Goal: Information Seeking & Learning: Learn about a topic

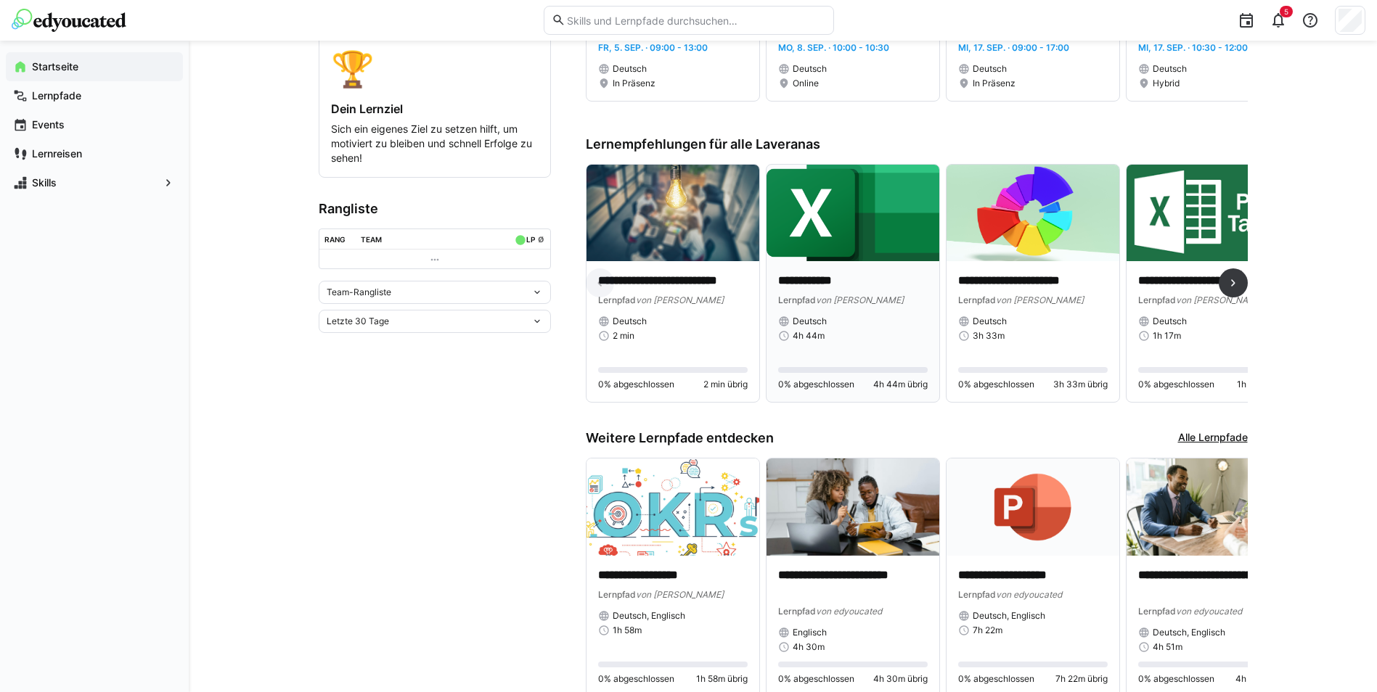
scroll to position [363, 0]
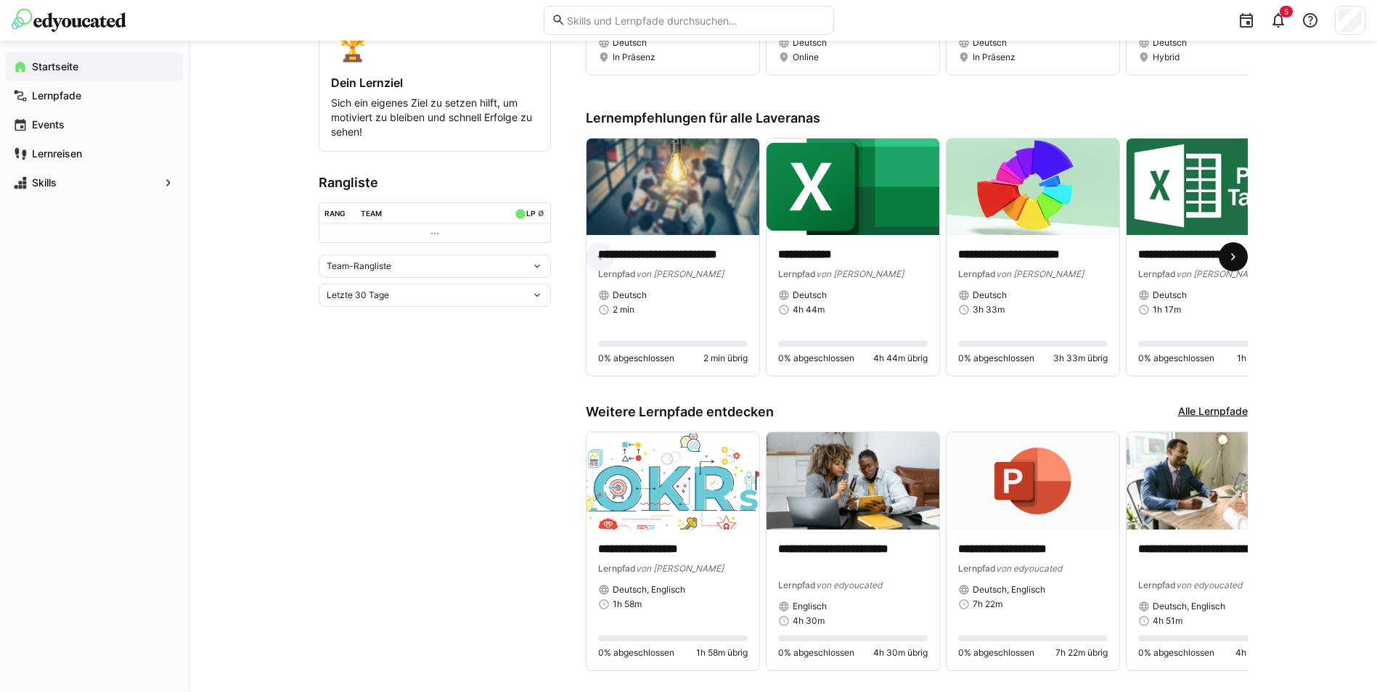
click at [1237, 263] on eds-icon at bounding box center [1233, 257] width 15 height 15
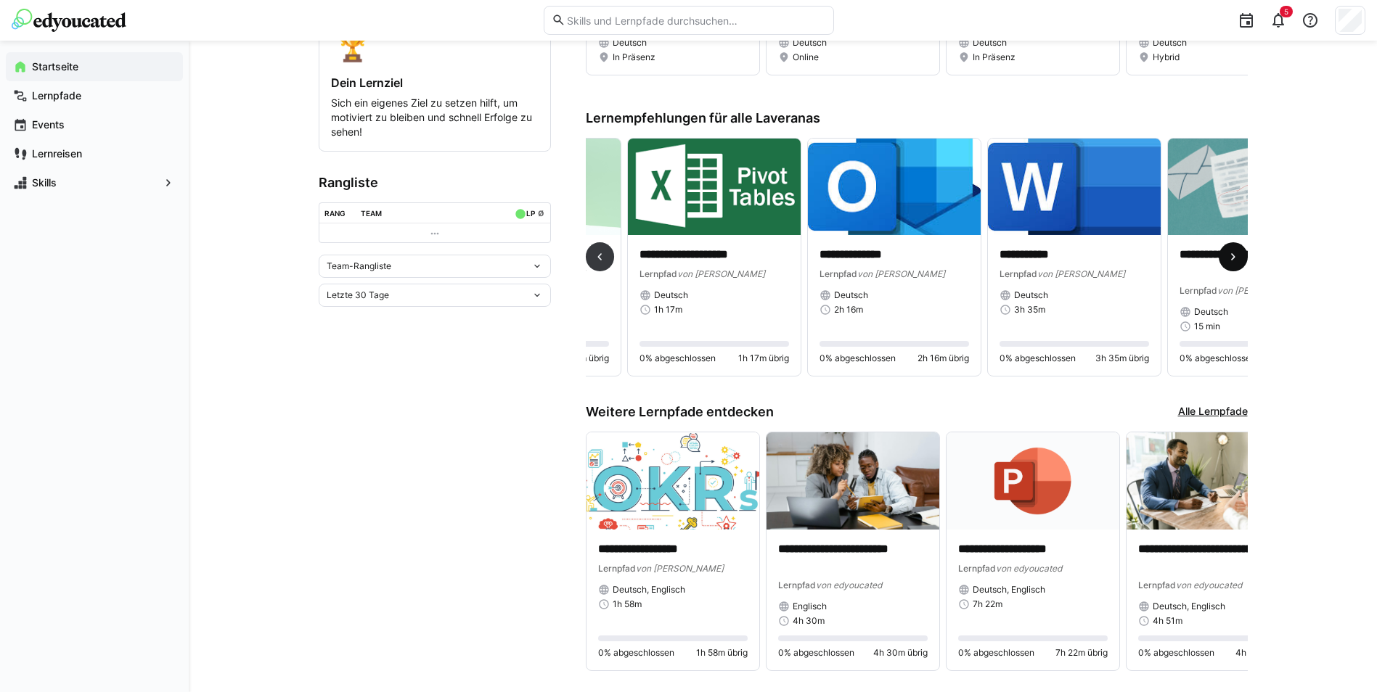
scroll to position [0, 540]
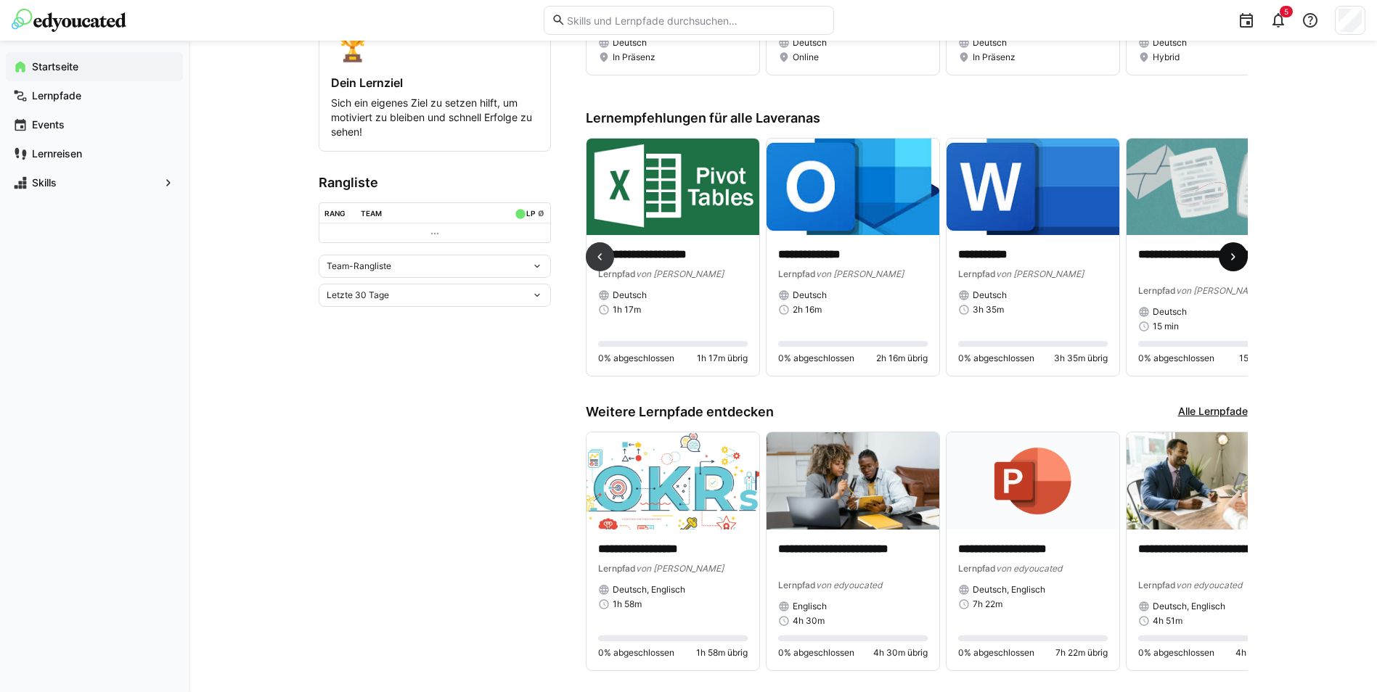
click at [1224, 266] on span at bounding box center [1233, 256] width 29 height 29
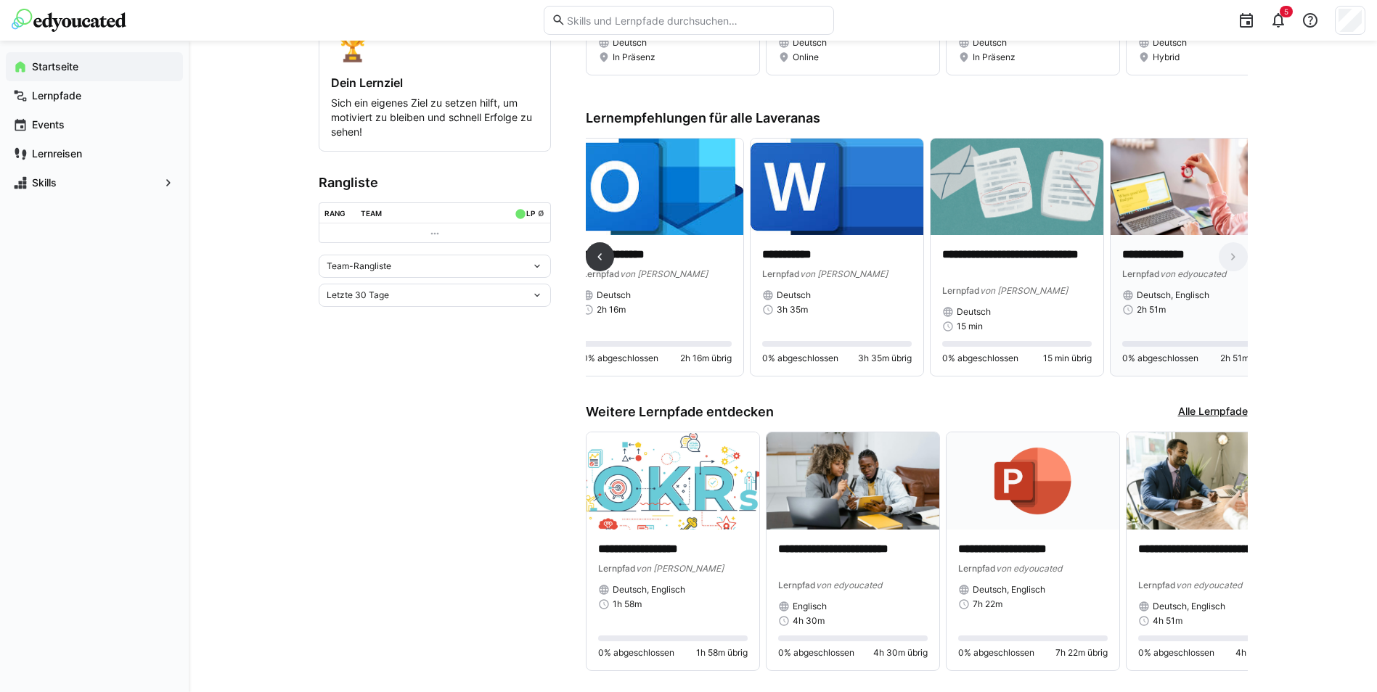
scroll to position [0, 772]
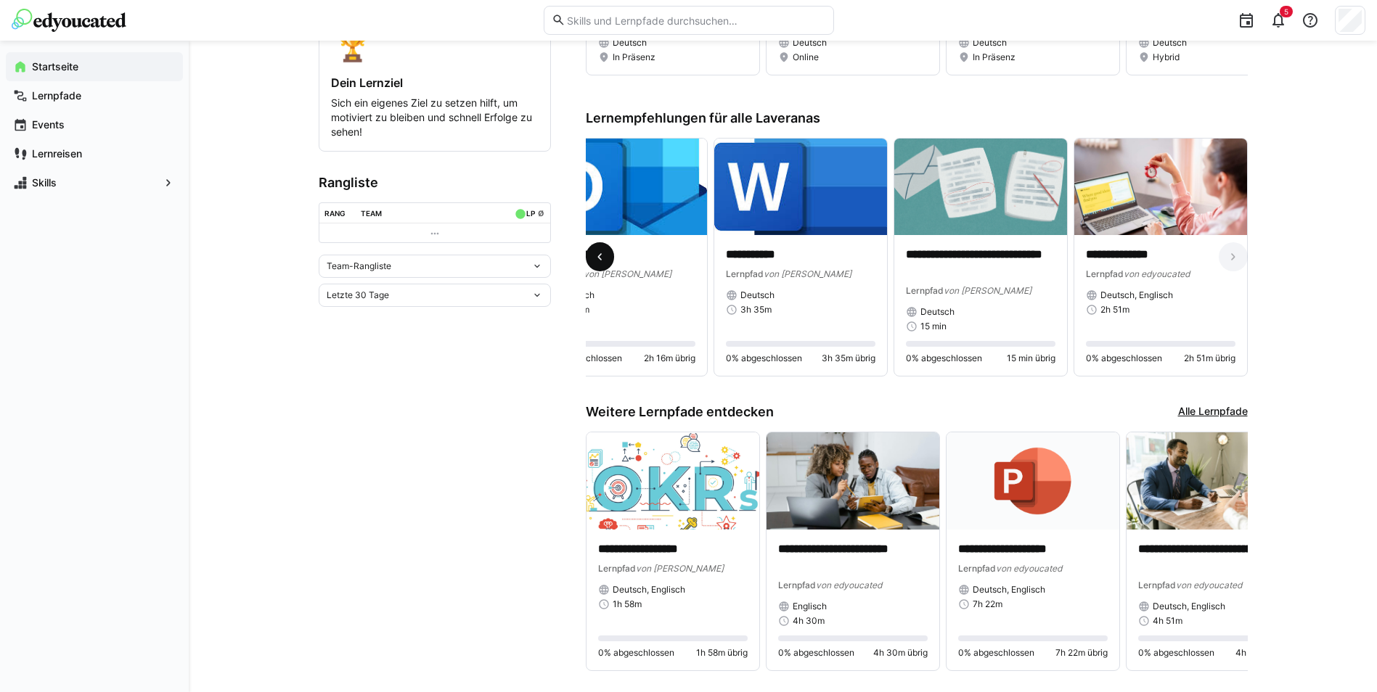
click at [607, 248] on span at bounding box center [600, 256] width 29 height 29
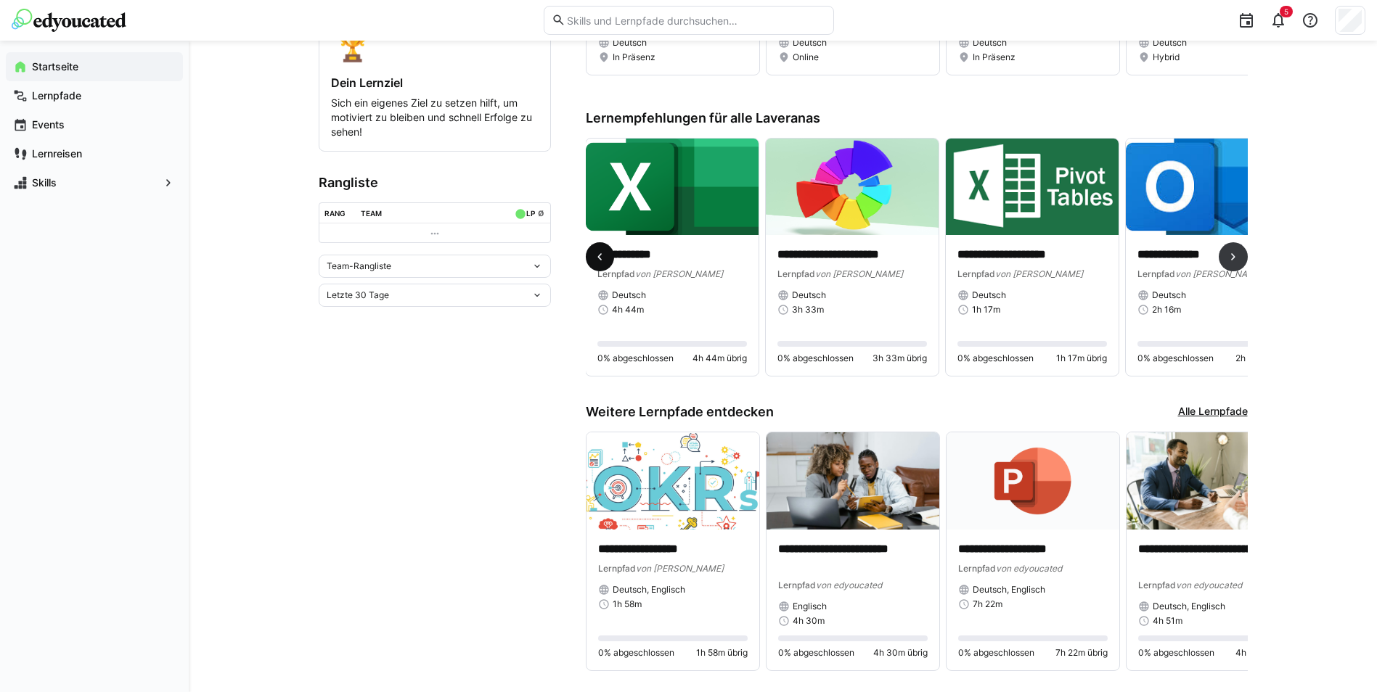
scroll to position [0, 180]
click at [606, 248] on span at bounding box center [600, 256] width 29 height 29
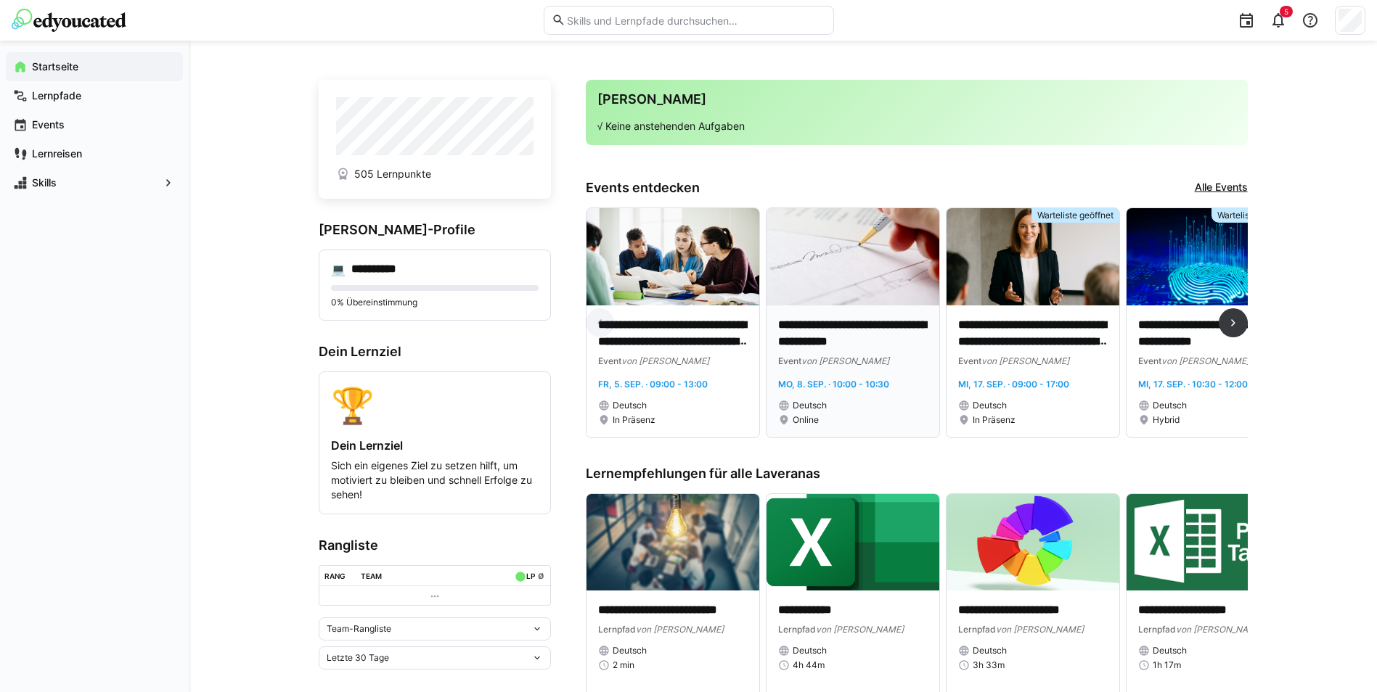
scroll to position [145, 0]
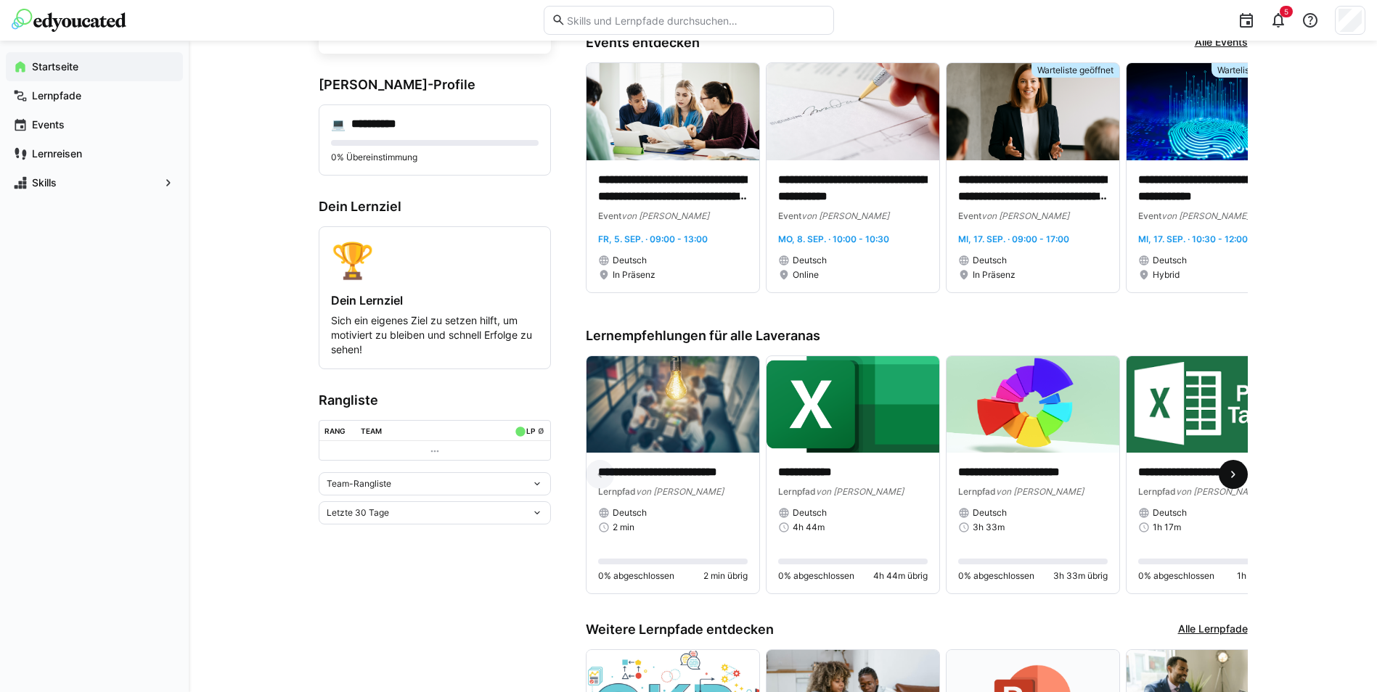
click at [1238, 470] on span at bounding box center [1233, 474] width 29 height 29
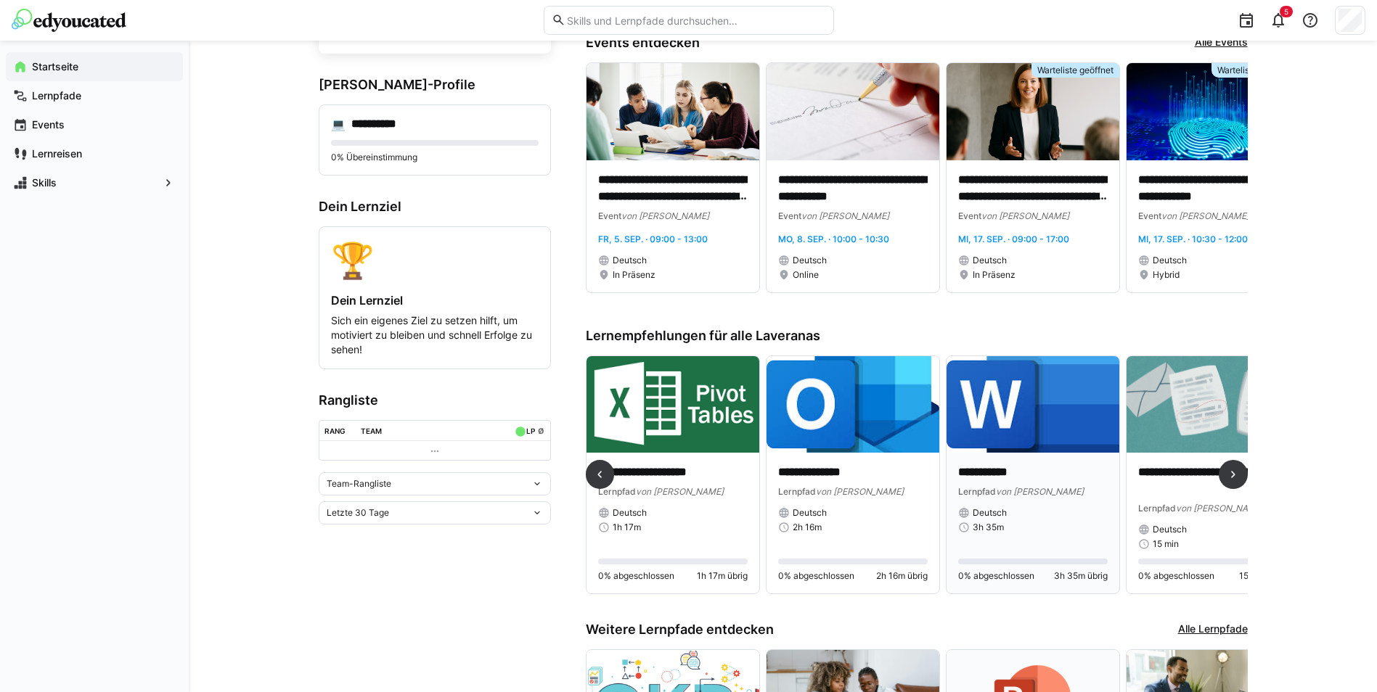
click at [1055, 433] on img at bounding box center [1033, 404] width 173 height 97
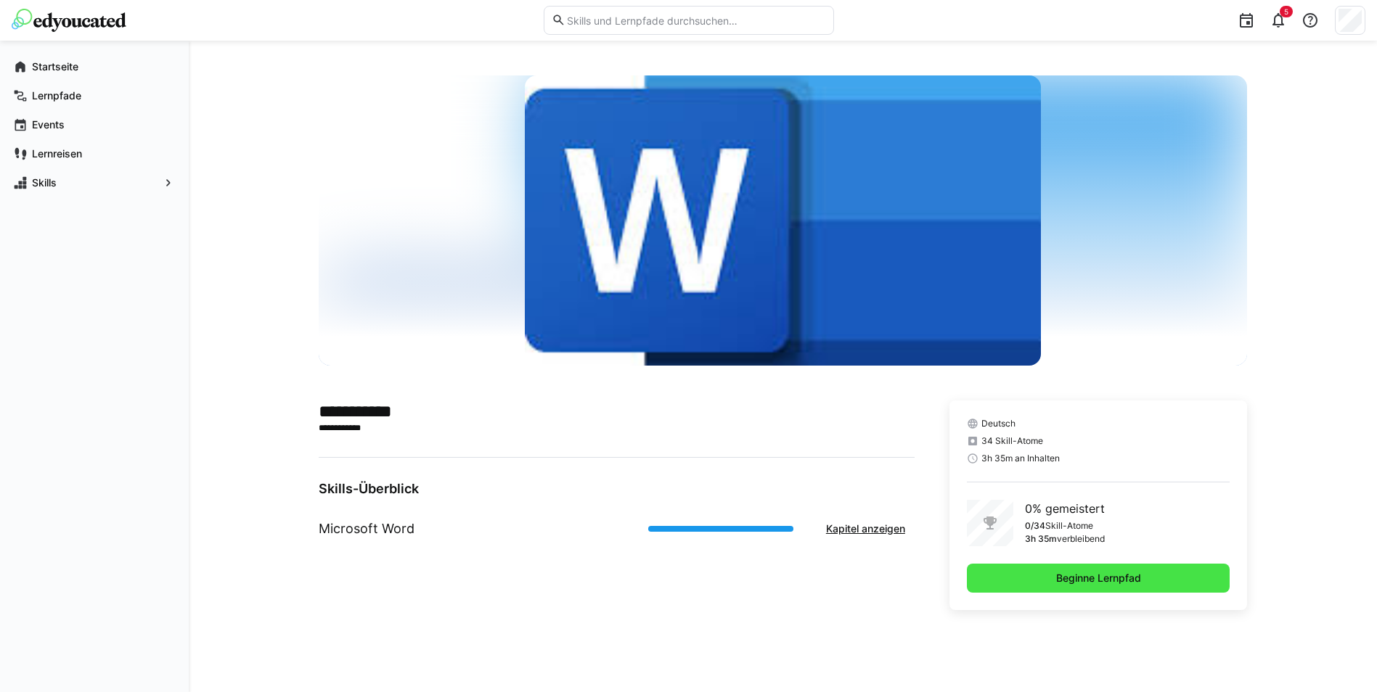
click at [1036, 580] on span "Beginne Lernpfad" at bounding box center [1098, 578] width 263 height 29
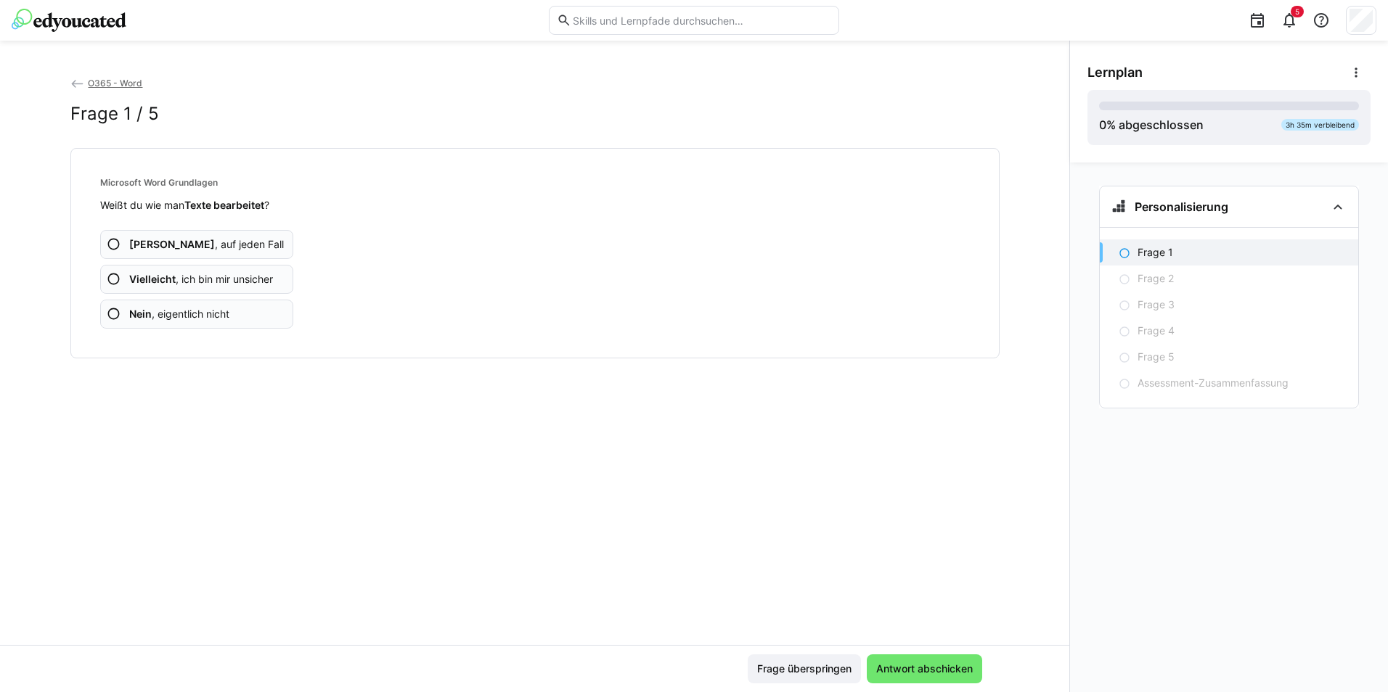
click at [225, 247] on app-assessment-question-radio "Ja , auf jeden Fall" at bounding box center [197, 244] width 194 height 29
click at [233, 280] on span "Vielleicht , ich bin mir unsicher" at bounding box center [201, 279] width 144 height 15
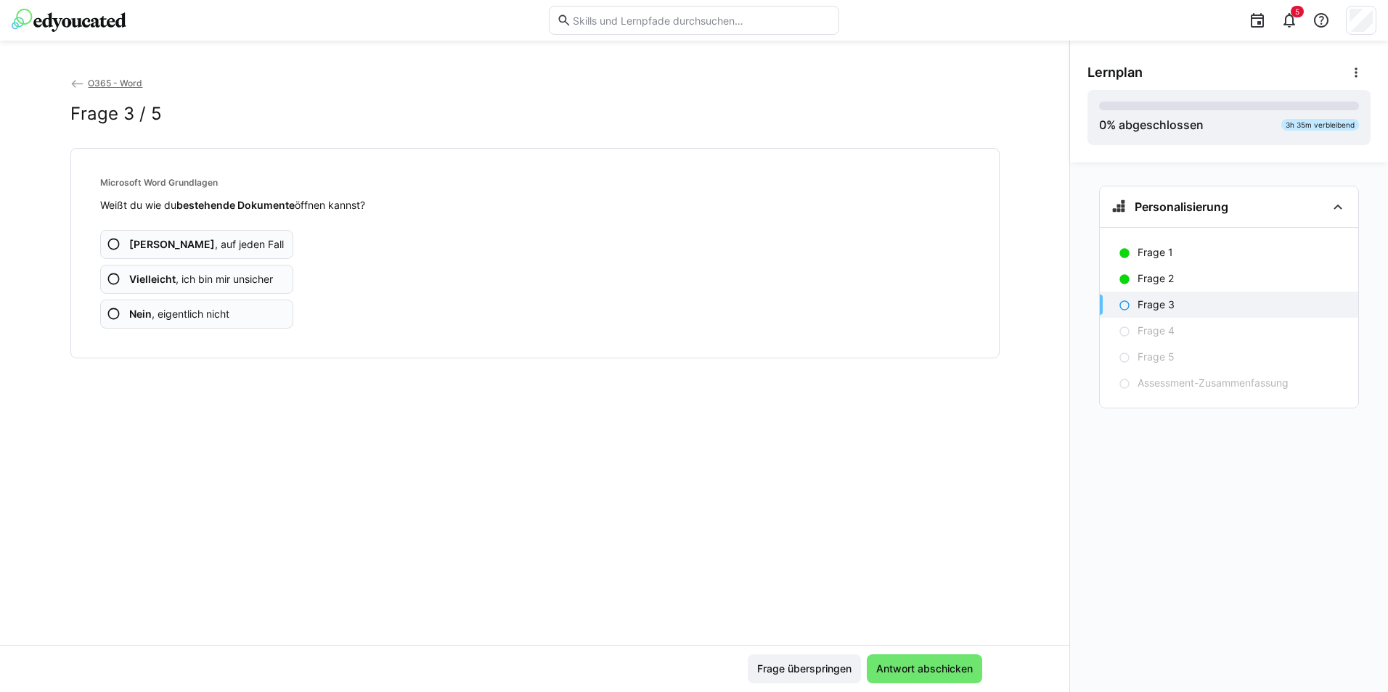
click at [238, 243] on app-assessment-question-radio "Ja , auf jeden Fall" at bounding box center [197, 244] width 194 height 29
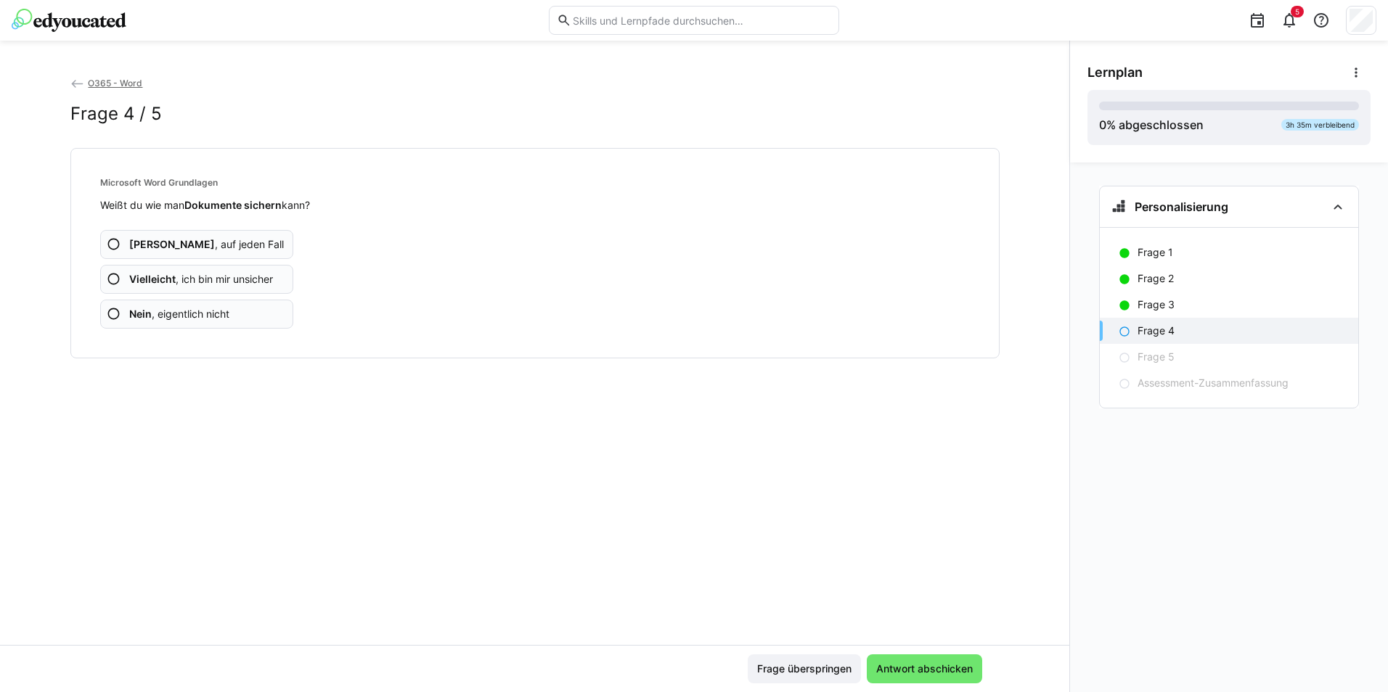
click at [238, 243] on app-assessment-question-radio "Ja , auf jeden Fall" at bounding box center [197, 244] width 194 height 29
click at [224, 287] on app-assessment-question-radio "Vielleicht , ich bin mir unsicher" at bounding box center [197, 279] width 194 height 29
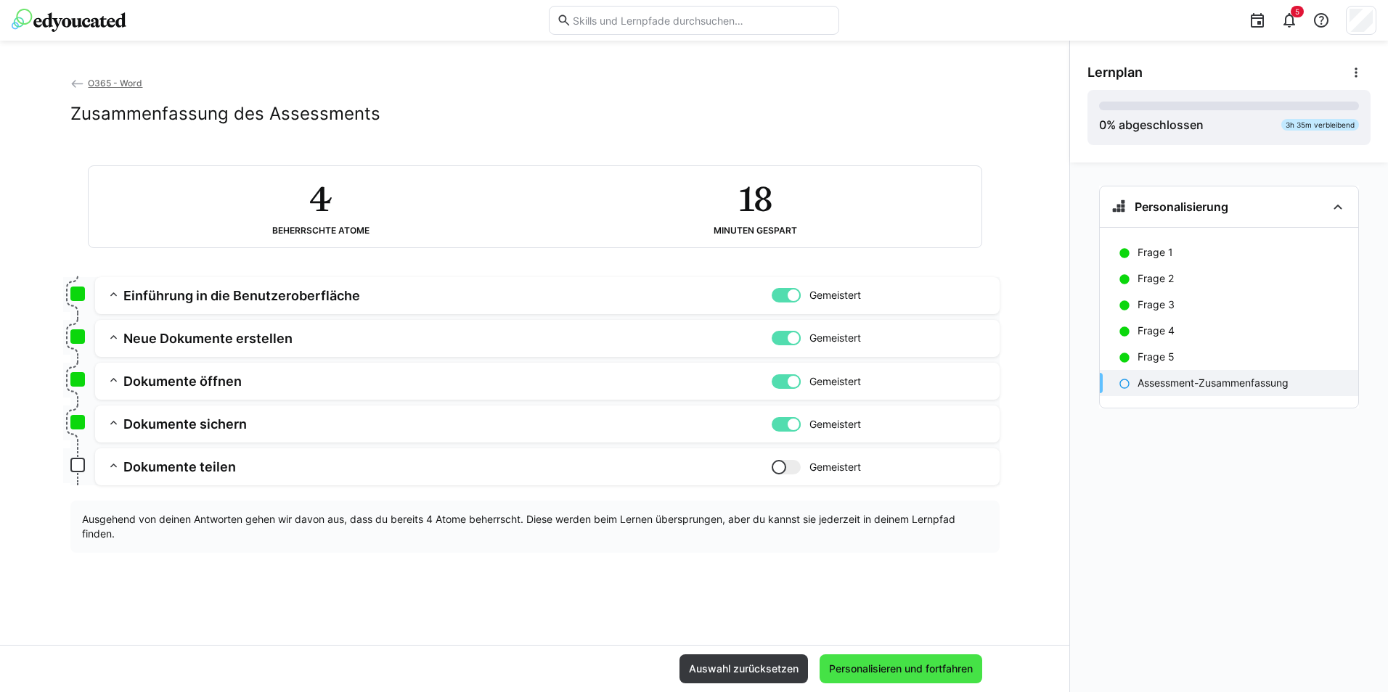
click at [859, 658] on span "Personalisieren und fortfahren" at bounding box center [901, 669] width 163 height 29
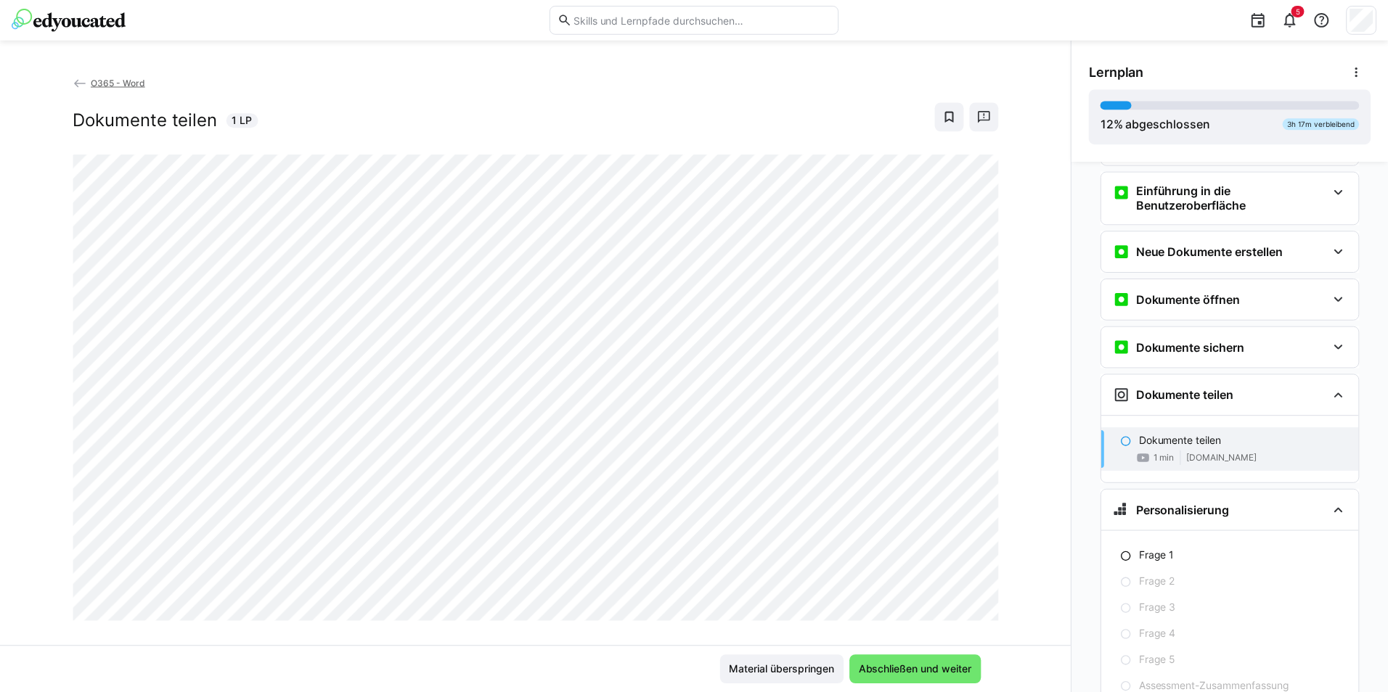
scroll to position [36, 0]
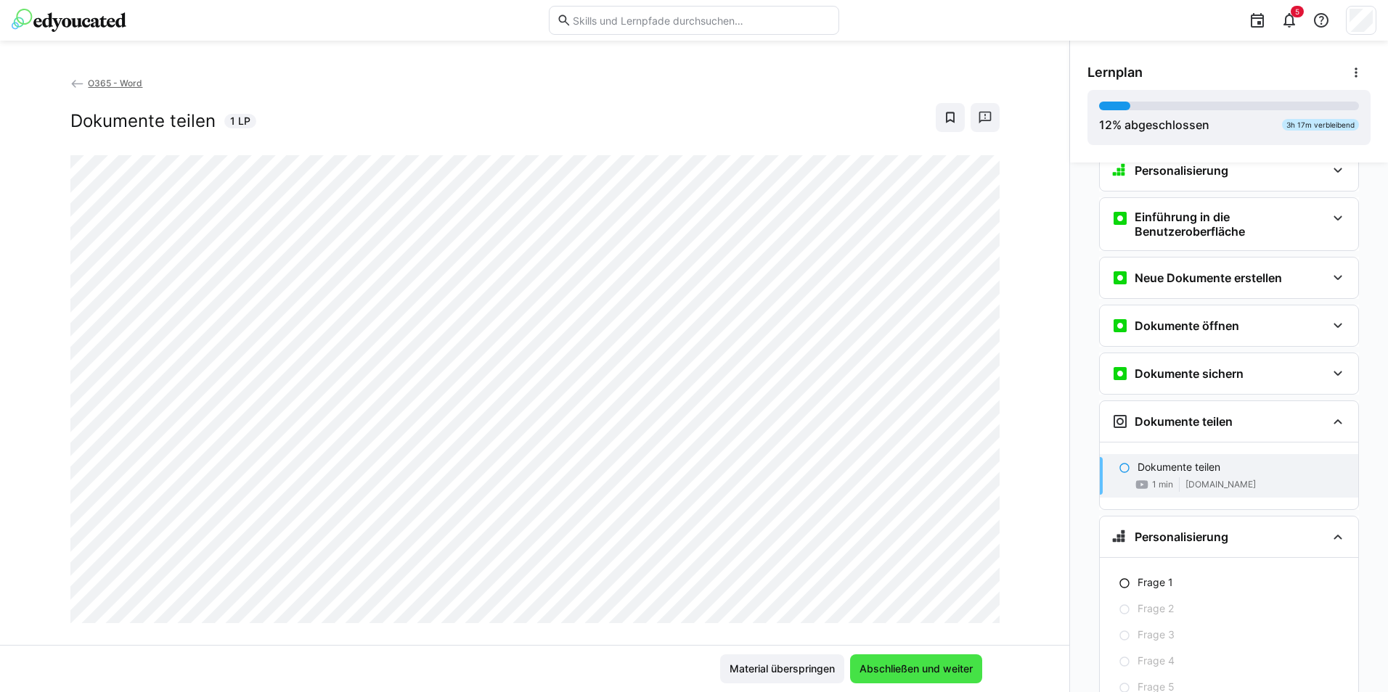
click at [931, 673] on span "Abschließen und weiter" at bounding box center [916, 669] width 118 height 15
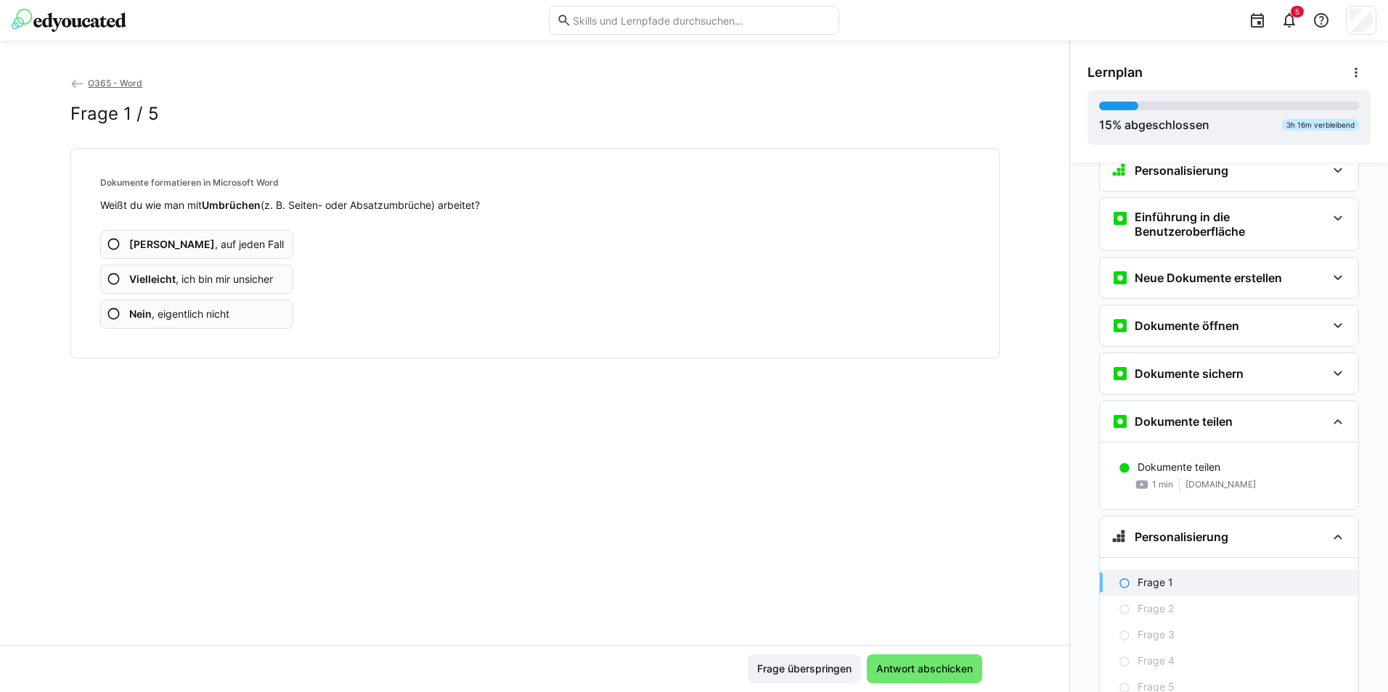
scroll to position [128, 0]
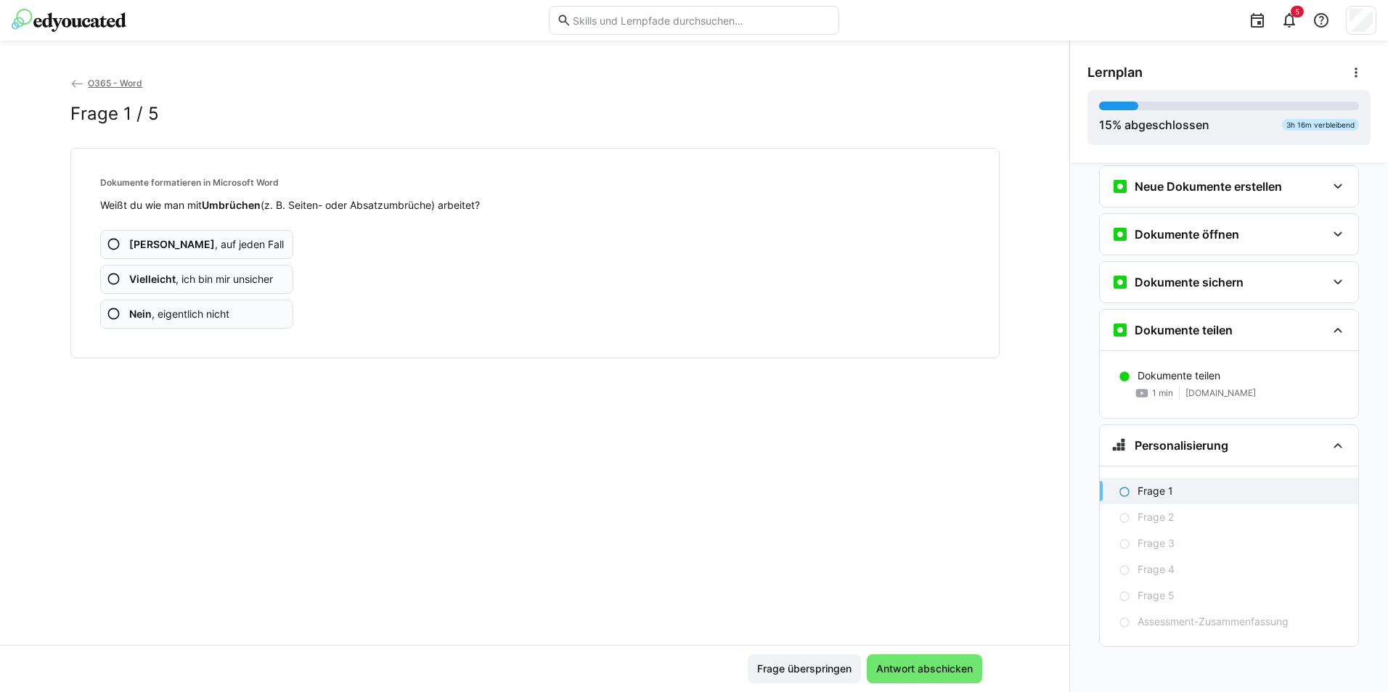
click at [181, 237] on span "Ja , auf jeden Fall" at bounding box center [206, 244] width 155 height 15
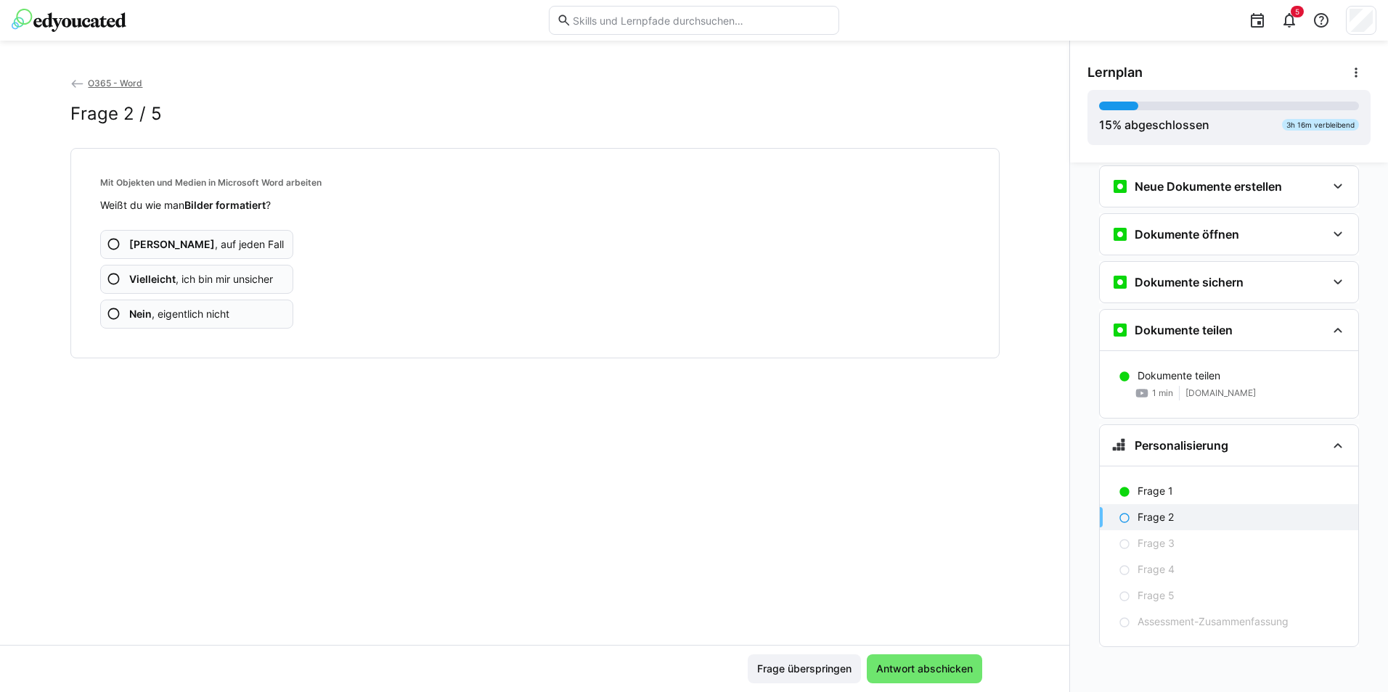
click at [232, 300] on app-assessment-question-radio "Nein , eigentlich nicht" at bounding box center [197, 314] width 194 height 29
click at [142, 248] on span "Ja , auf jeden Fall" at bounding box center [206, 244] width 155 height 15
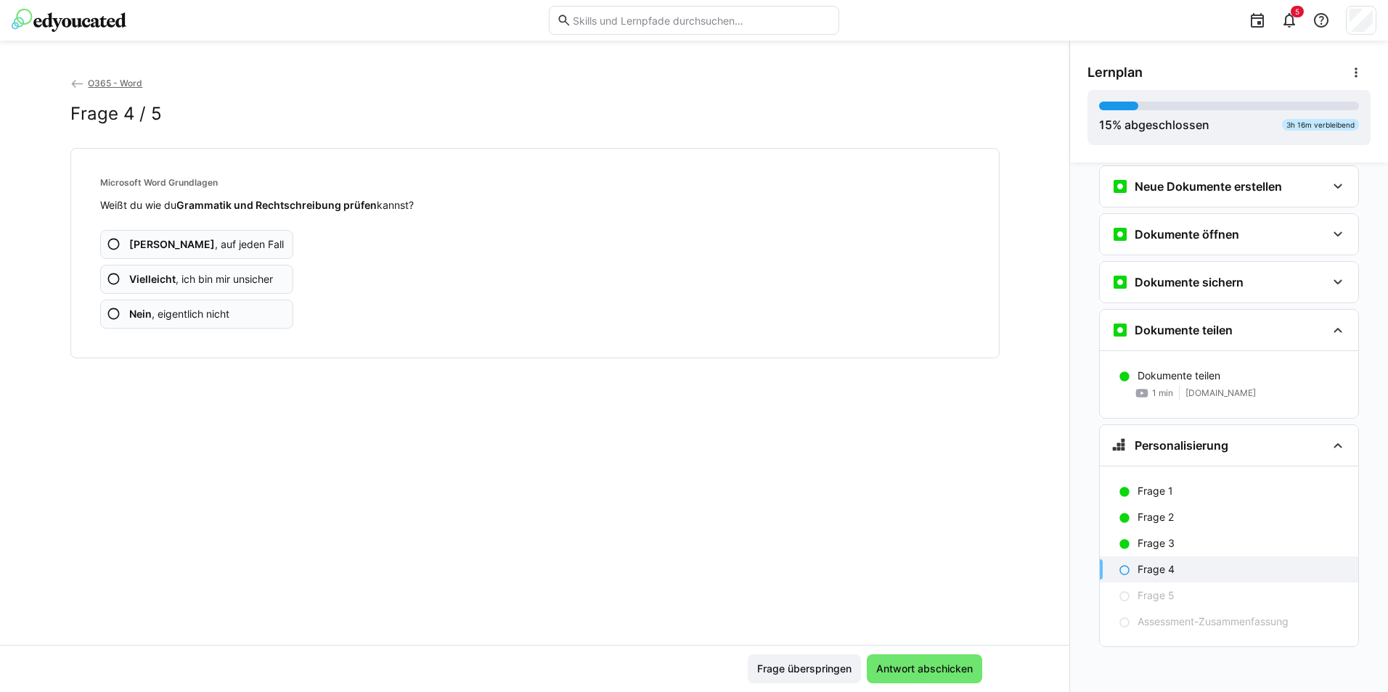
click at [219, 310] on span "Nein , eigentlich nicht" at bounding box center [179, 314] width 100 height 15
click at [232, 307] on app-assessment-question-radio "Nein , eigentlich nicht" at bounding box center [197, 314] width 194 height 29
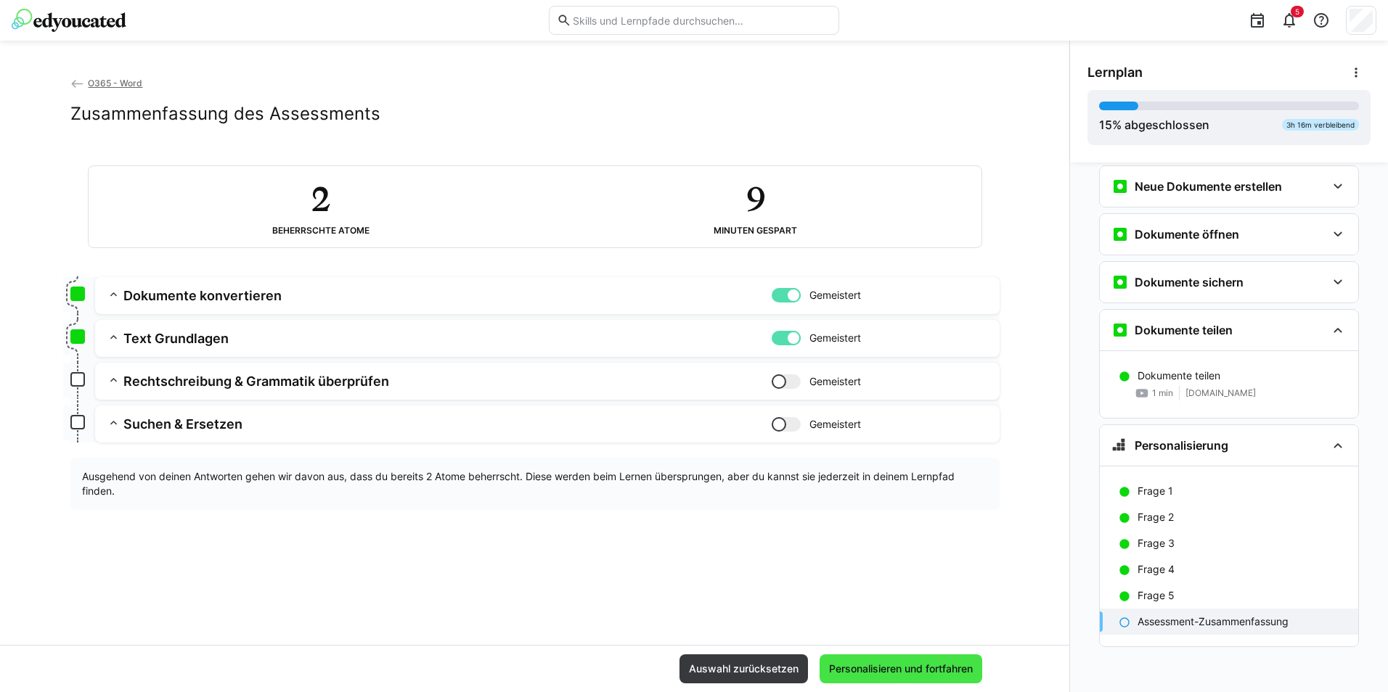
click at [916, 659] on span "Personalisieren und fortfahren" at bounding box center [901, 669] width 163 height 29
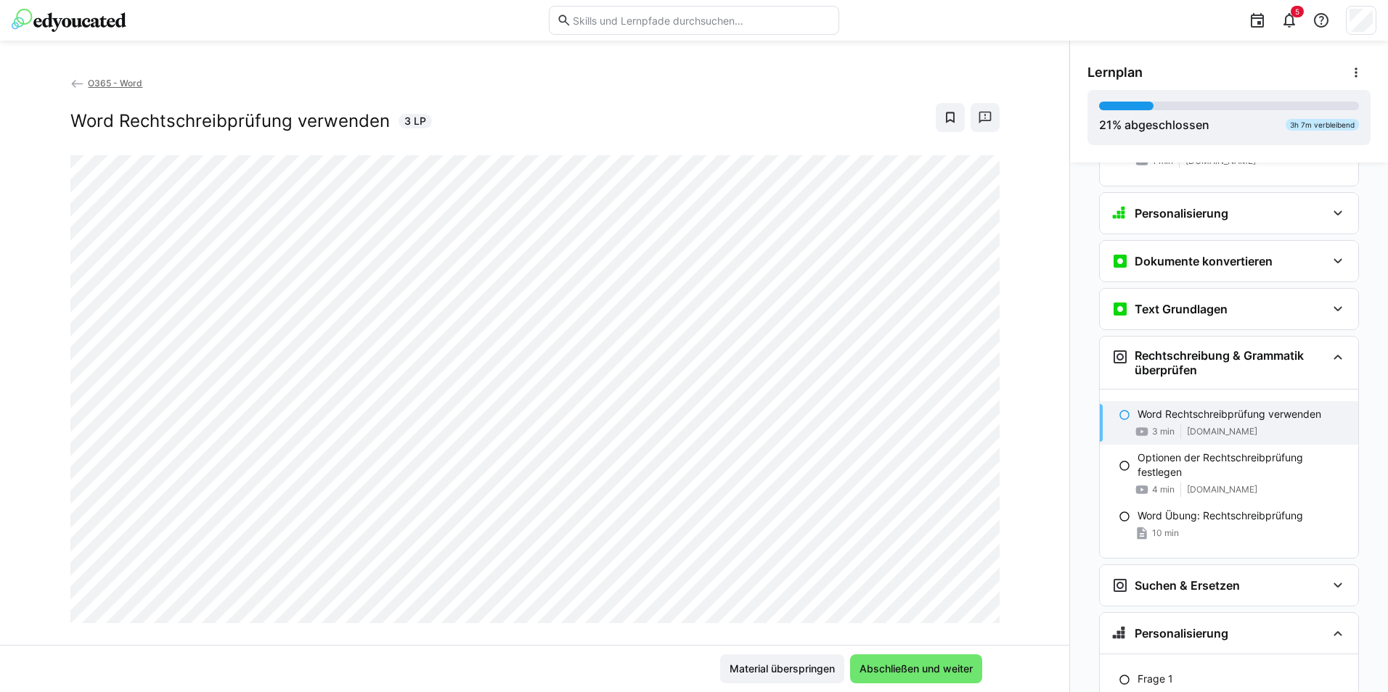
scroll to position [379, 0]
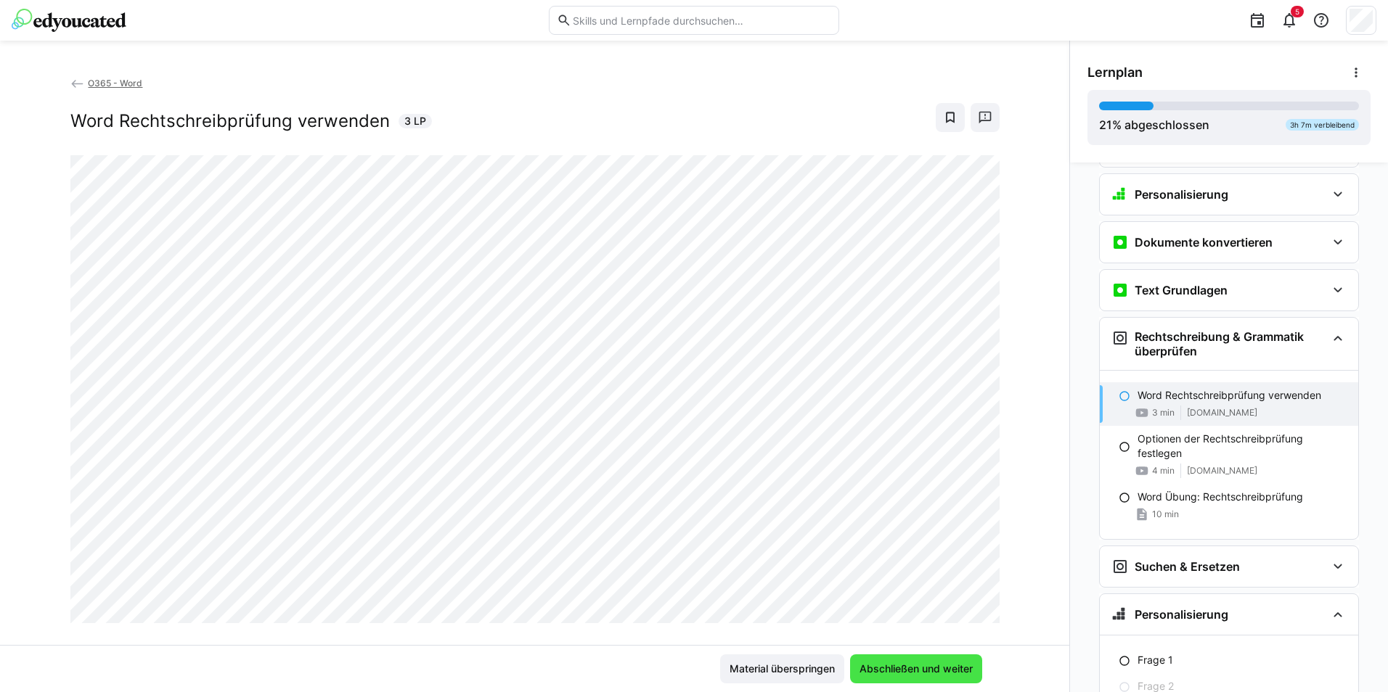
click at [968, 666] on span "Abschließen und weiter" at bounding box center [916, 669] width 118 height 15
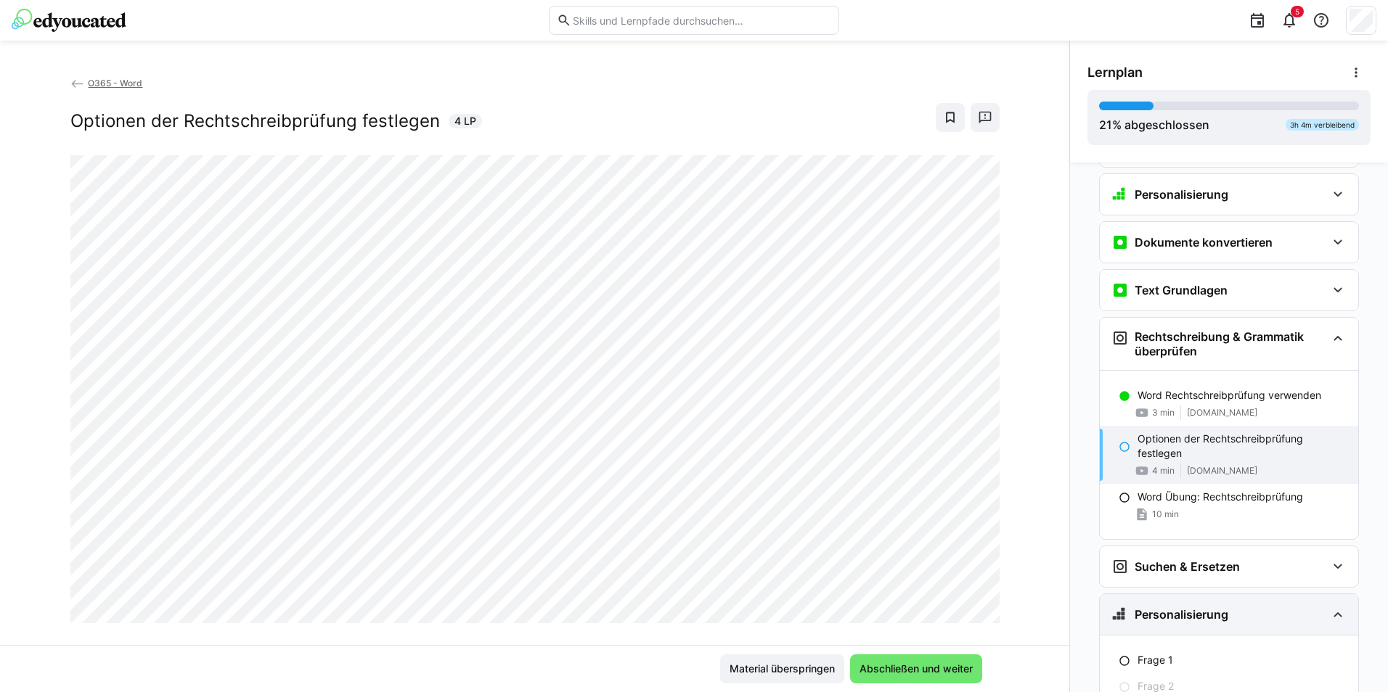
click at [1207, 629] on div "Personalisierung" at bounding box center [1229, 614] width 258 height 41
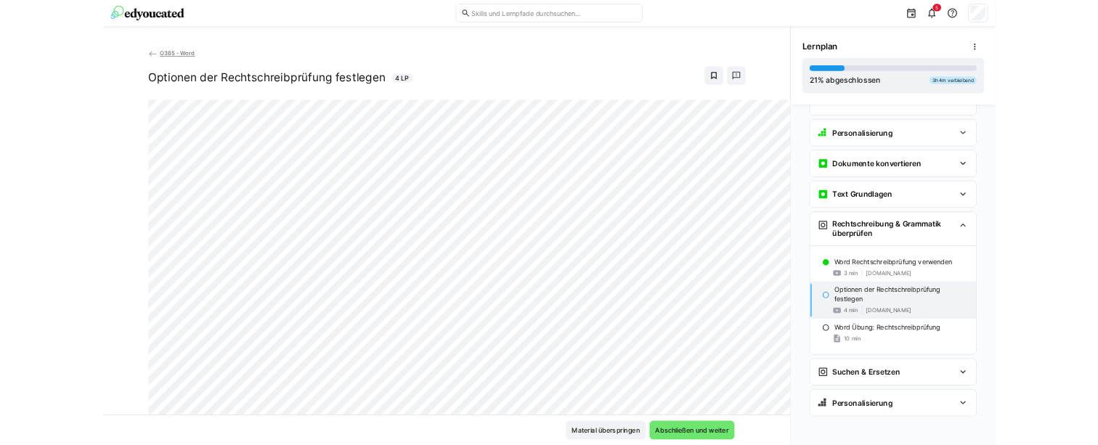
scroll to position [276, 0]
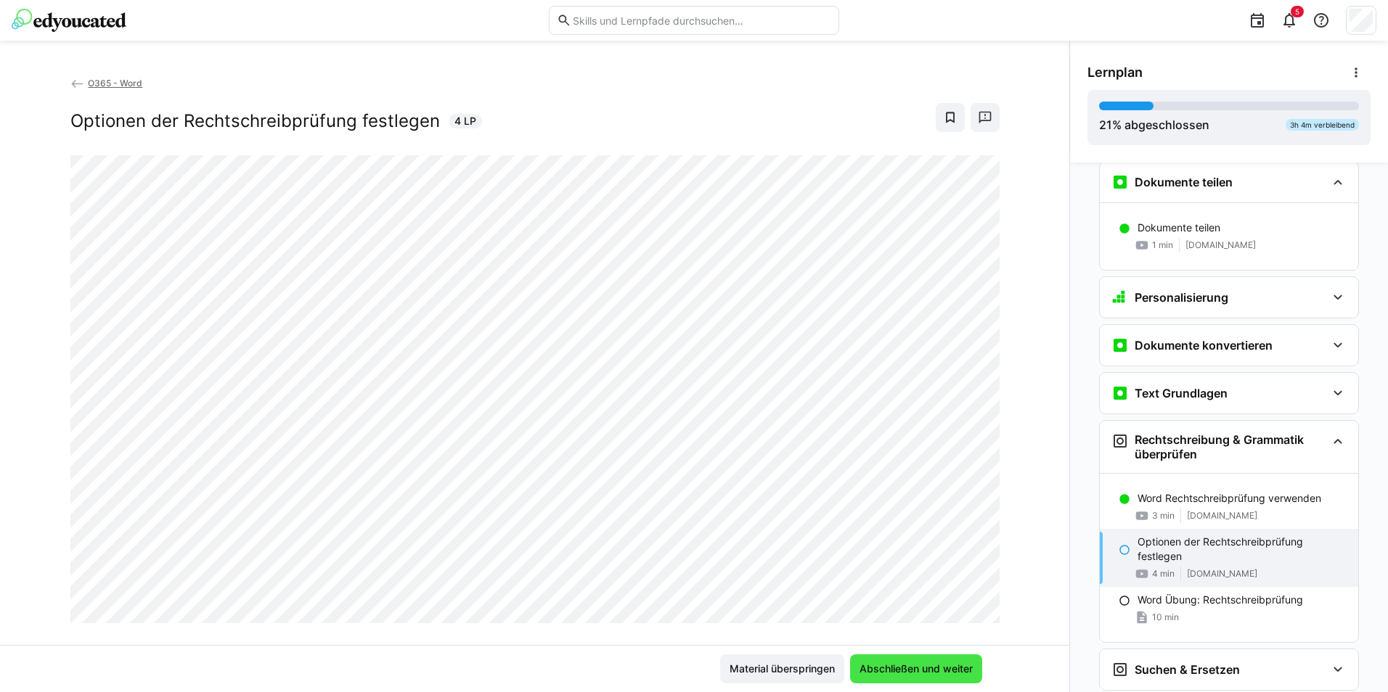
click at [925, 664] on span "Abschließen und weiter" at bounding box center [916, 669] width 118 height 15
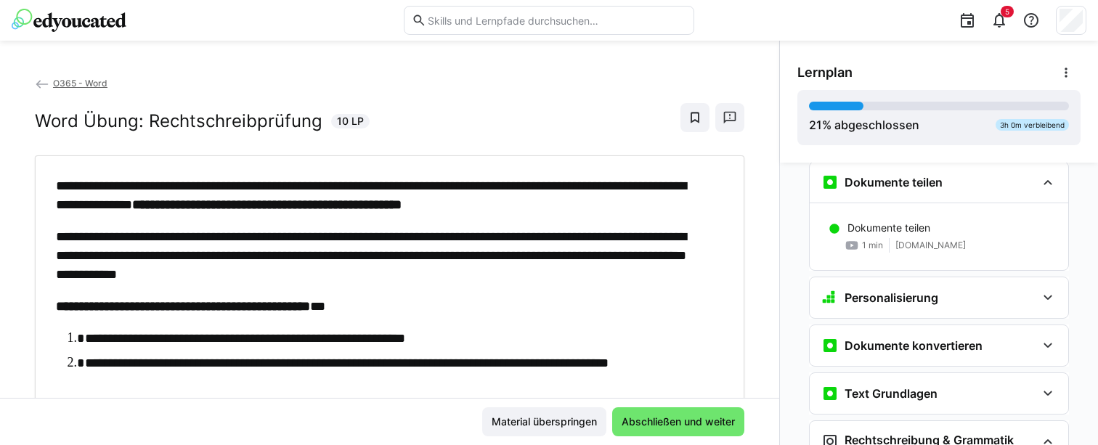
click at [56, 231] on p "**********" at bounding box center [382, 255] width 653 height 57
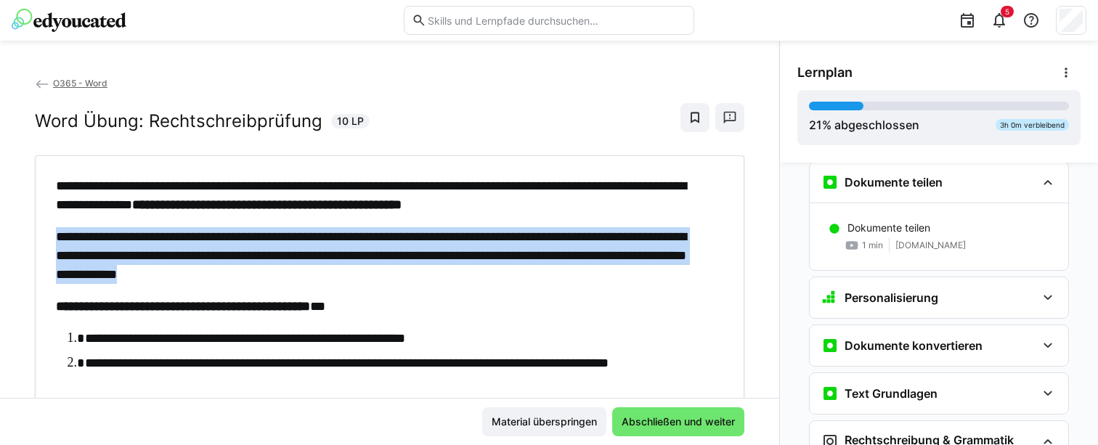
drag, startPoint x: 56, startPoint y: 231, endPoint x: 428, endPoint y: 270, distance: 374.4
click at [428, 270] on p "**********" at bounding box center [382, 255] width 653 height 57
copy div "**********"
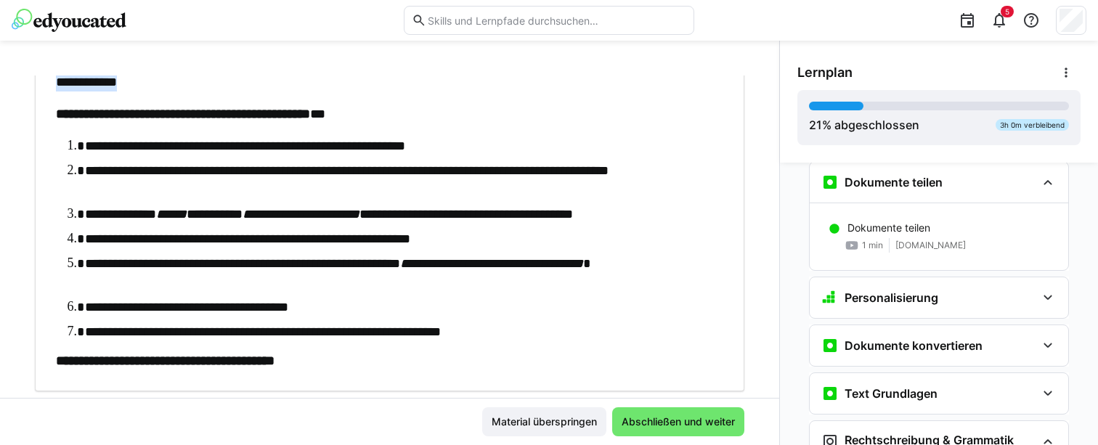
scroll to position [218, 0]
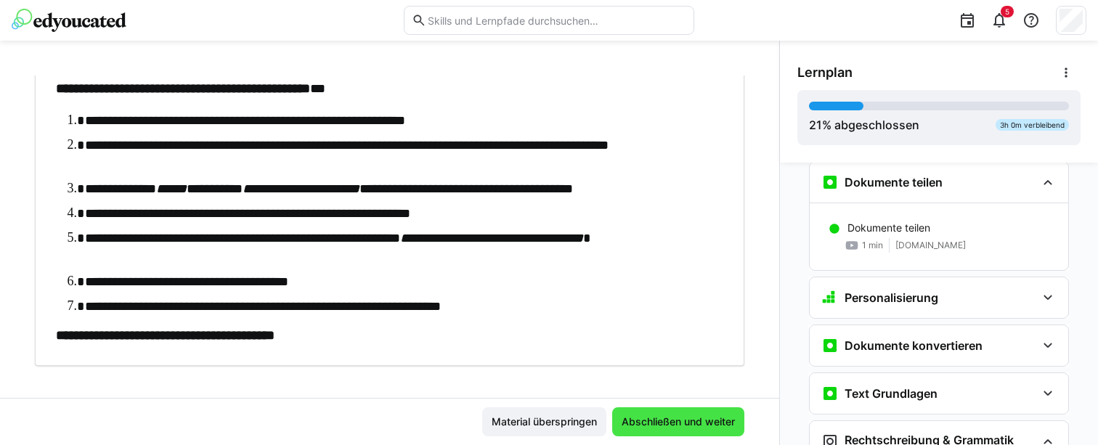
click at [646, 409] on span "Abschließen und weiter" at bounding box center [678, 421] width 132 height 29
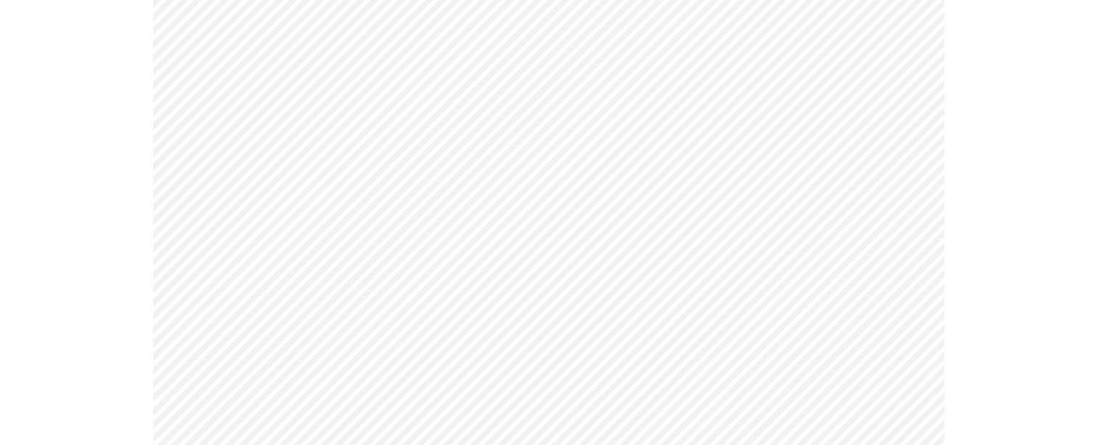
scroll to position [343, 0]
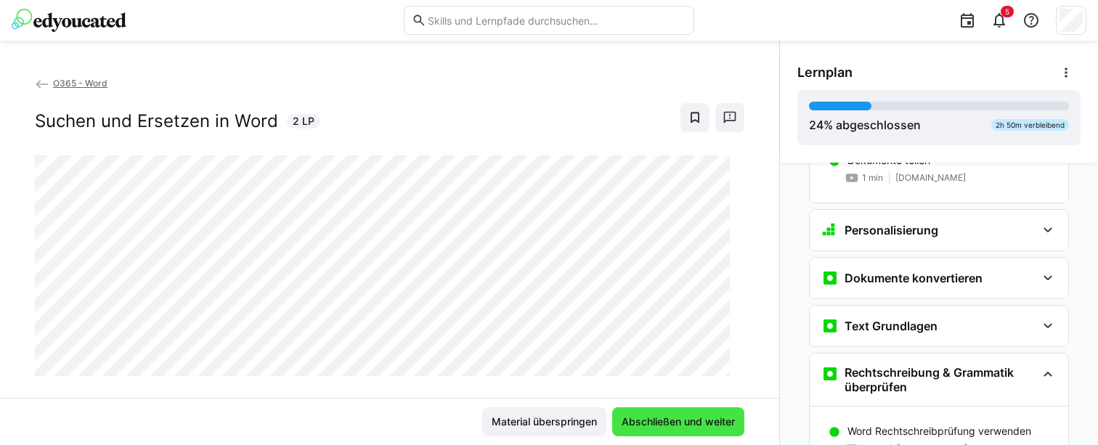
click at [681, 424] on span "Abschließen und weiter" at bounding box center [678, 421] width 118 height 15
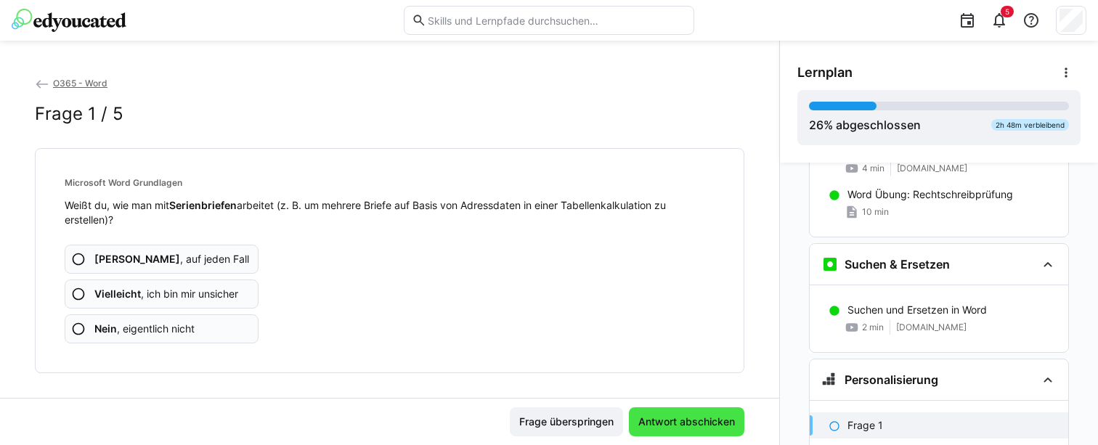
scroll to position [682, 0]
click at [179, 322] on span "Nein , eigentlich nicht" at bounding box center [144, 329] width 100 height 15
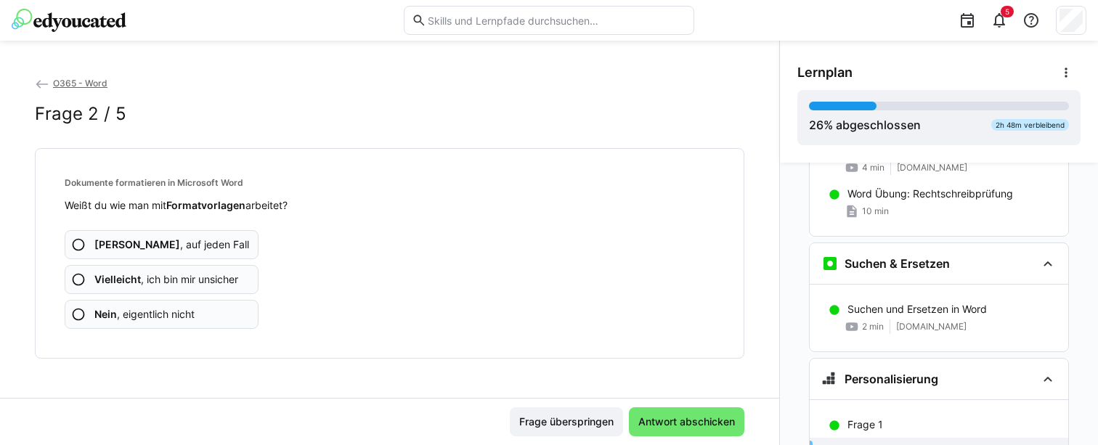
click at [161, 308] on span "Nein , eigentlich nicht" at bounding box center [144, 314] width 100 height 15
click at [205, 250] on app-assessment-question-radio "Ja , auf jeden Fall" at bounding box center [162, 244] width 194 height 29
click at [203, 305] on app-assessment-question-radio "Nein , eigentlich nicht" at bounding box center [162, 314] width 194 height 29
click at [192, 309] on span "Nein , eigentlich nicht" at bounding box center [144, 314] width 100 height 15
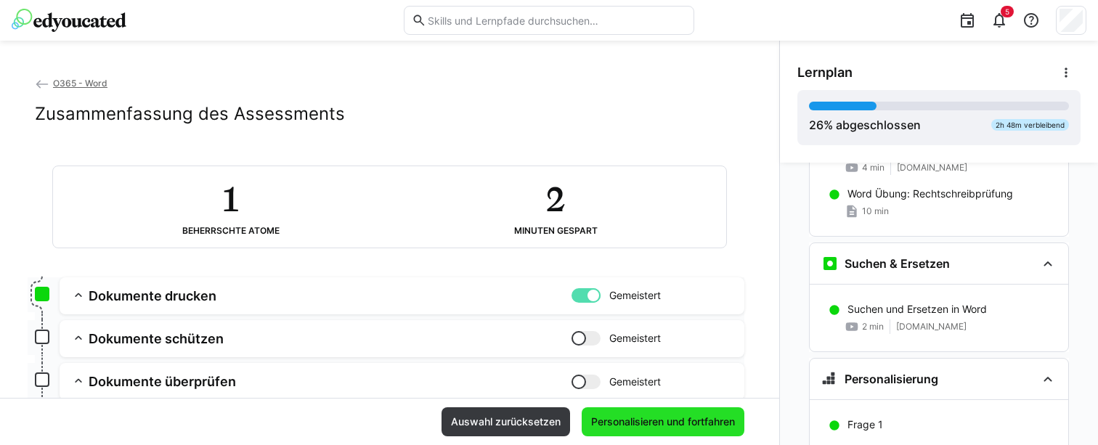
click at [637, 412] on span "Personalisieren und fortfahren" at bounding box center [662, 421] width 163 height 29
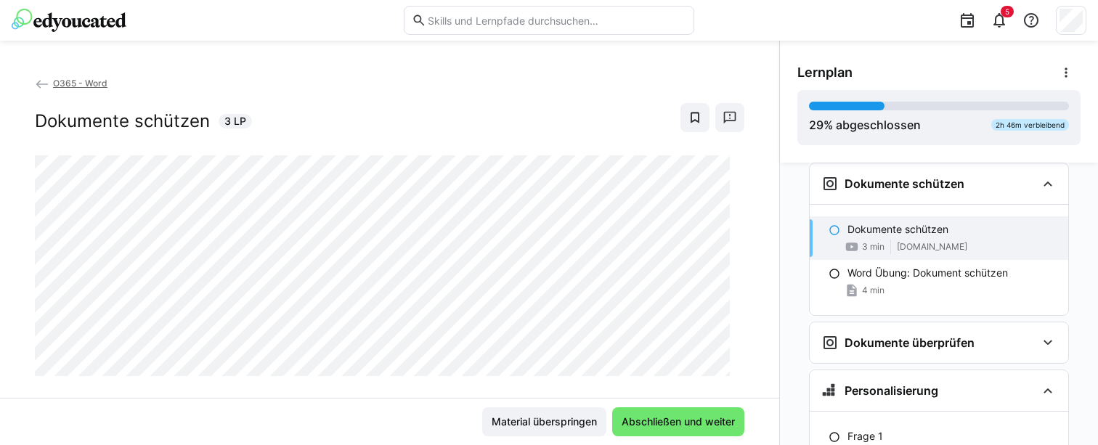
scroll to position [827, 0]
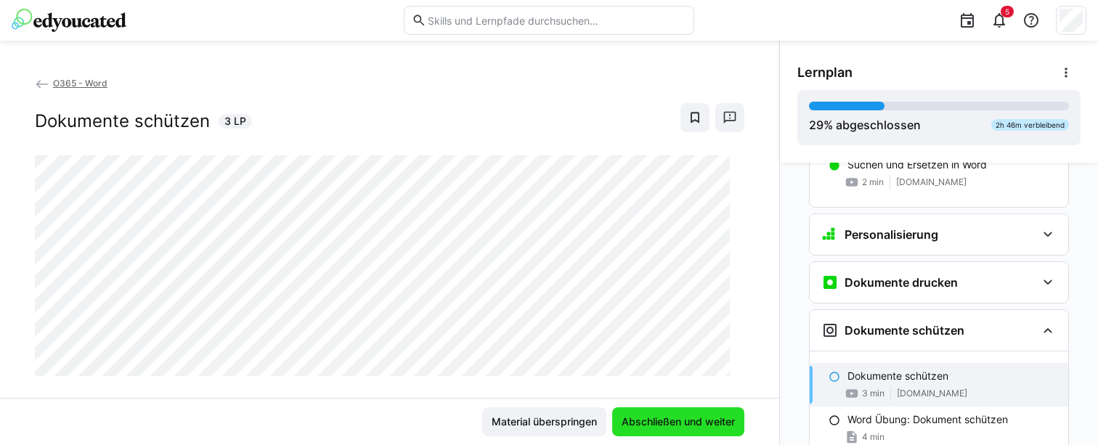
click at [673, 424] on span "Abschließen und weiter" at bounding box center [678, 421] width 118 height 15
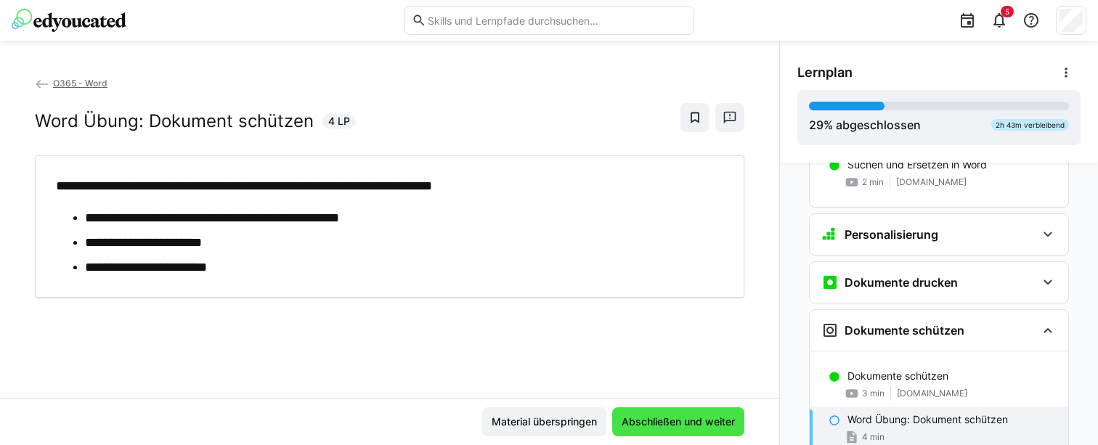
click at [671, 408] on span "Abschließen und weiter" at bounding box center [678, 421] width 132 height 29
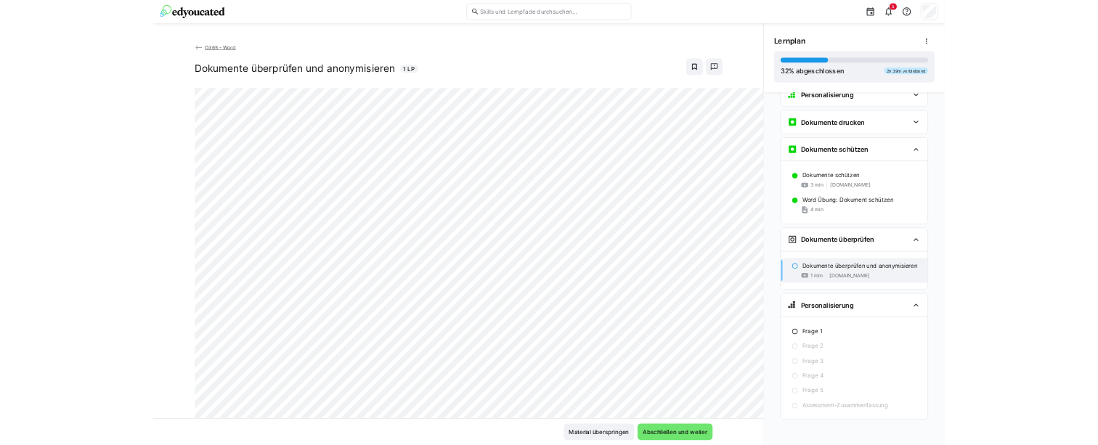
scroll to position [894, 0]
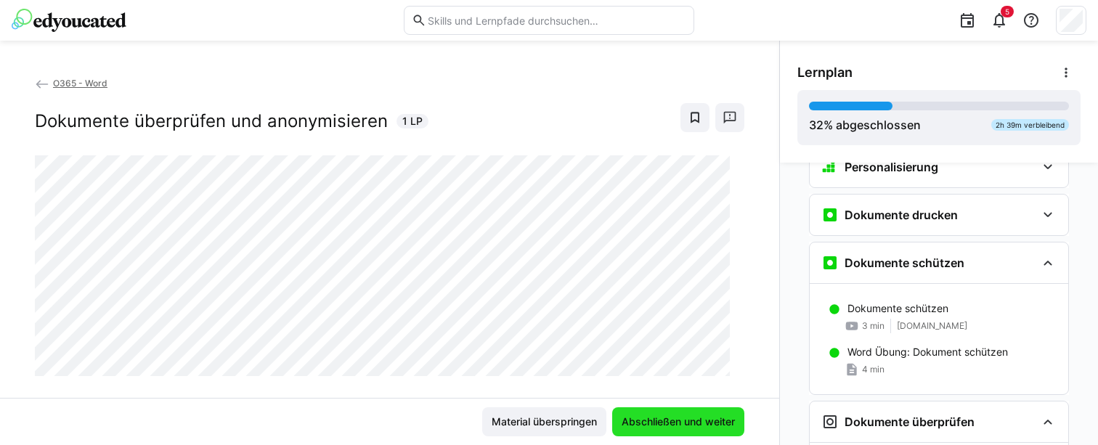
click at [676, 420] on span "Abschließen und weiter" at bounding box center [678, 421] width 118 height 15
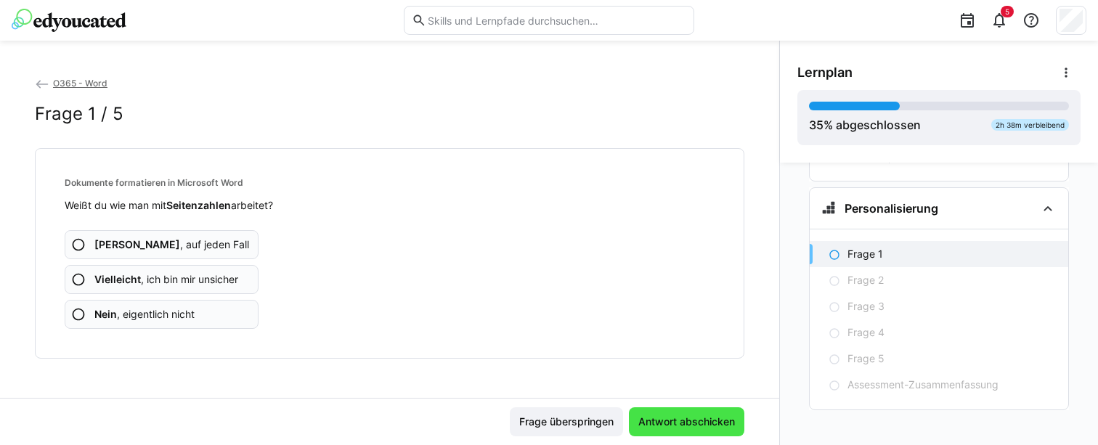
scroll to position [1233, 0]
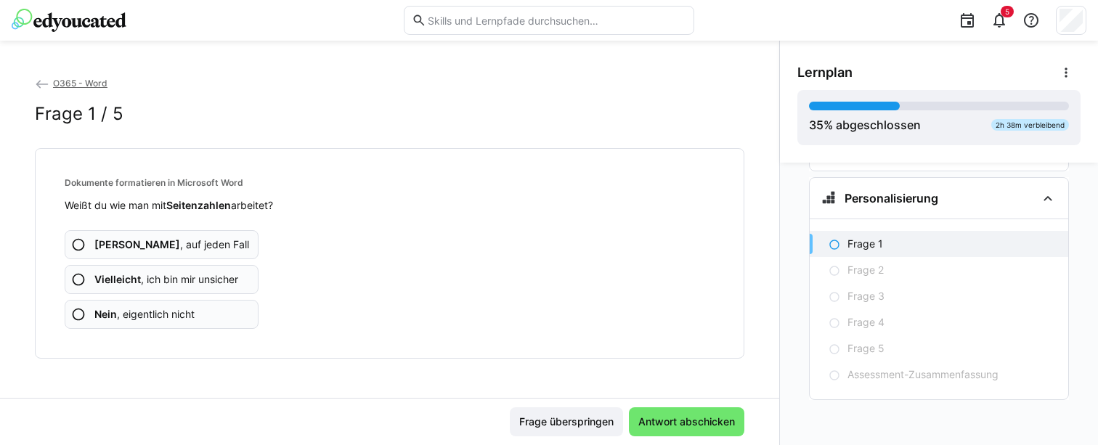
click at [165, 311] on span "Nein , eigentlich nicht" at bounding box center [144, 314] width 100 height 15
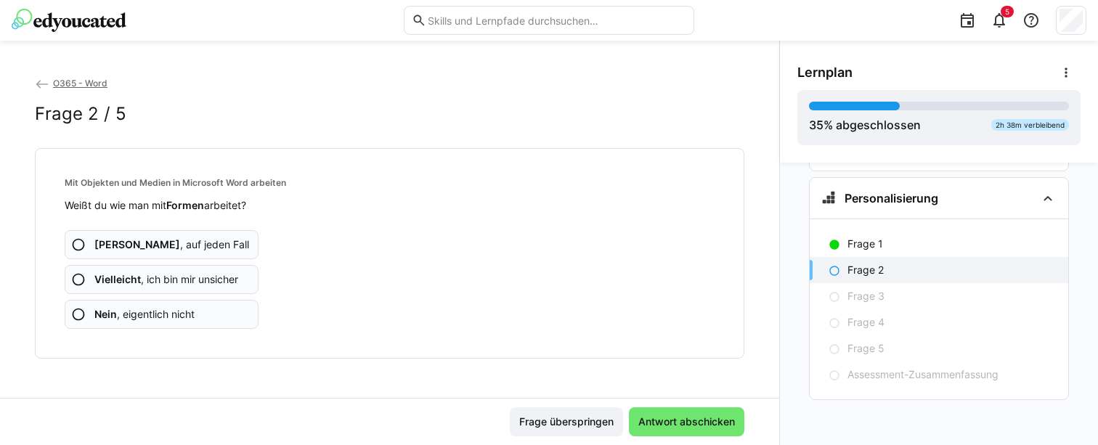
click at [161, 320] on span "Nein , eigentlich nicht" at bounding box center [144, 314] width 100 height 15
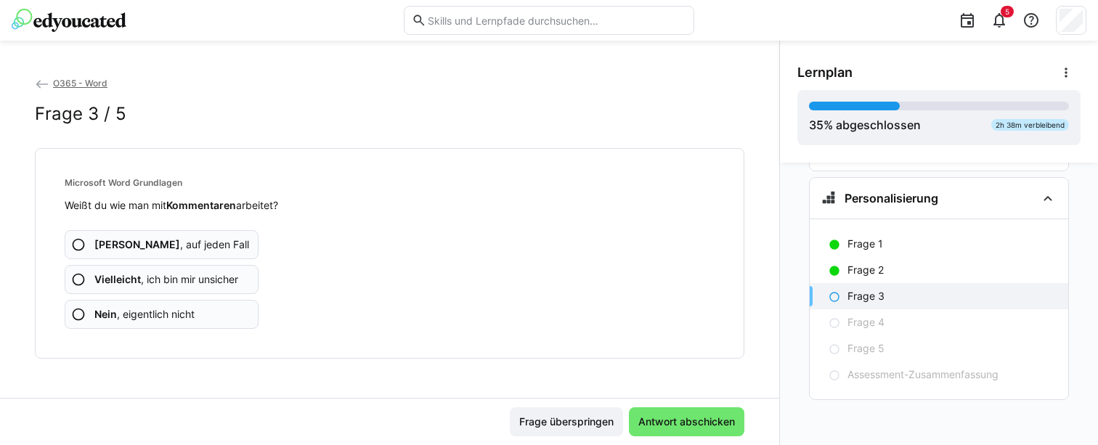
click at [161, 319] on span "Nein , eigentlich nicht" at bounding box center [144, 314] width 100 height 15
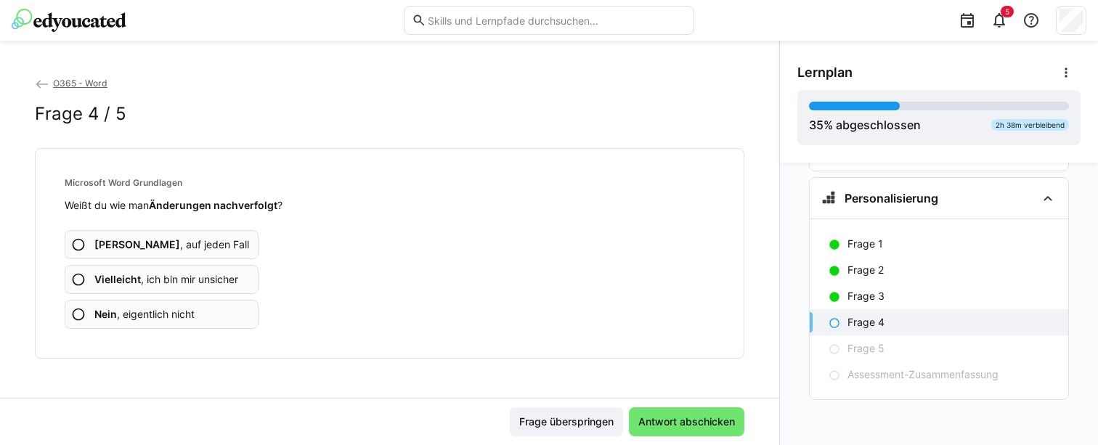
click at [151, 303] on app-assessment-question-radio "Nein , eigentlich nicht" at bounding box center [162, 314] width 194 height 29
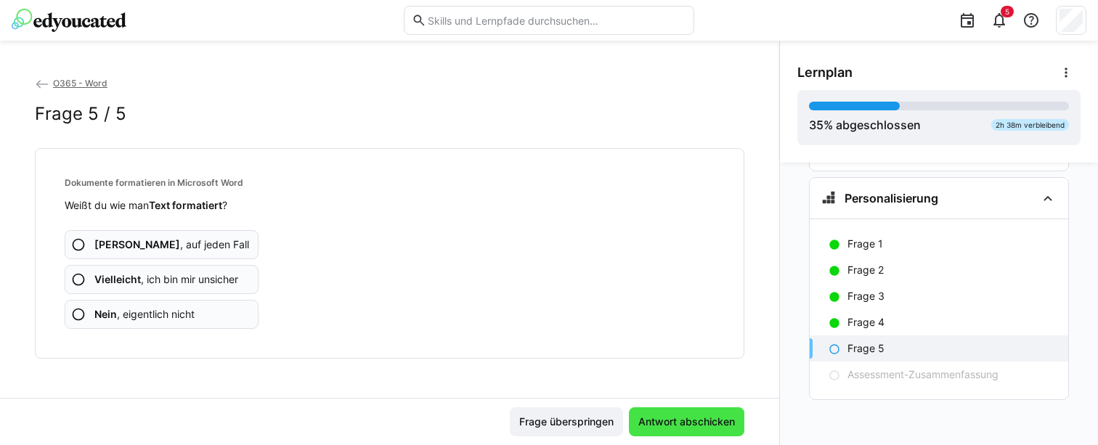
click at [707, 412] on span "Antwort abschicken" at bounding box center [686, 421] width 115 height 29
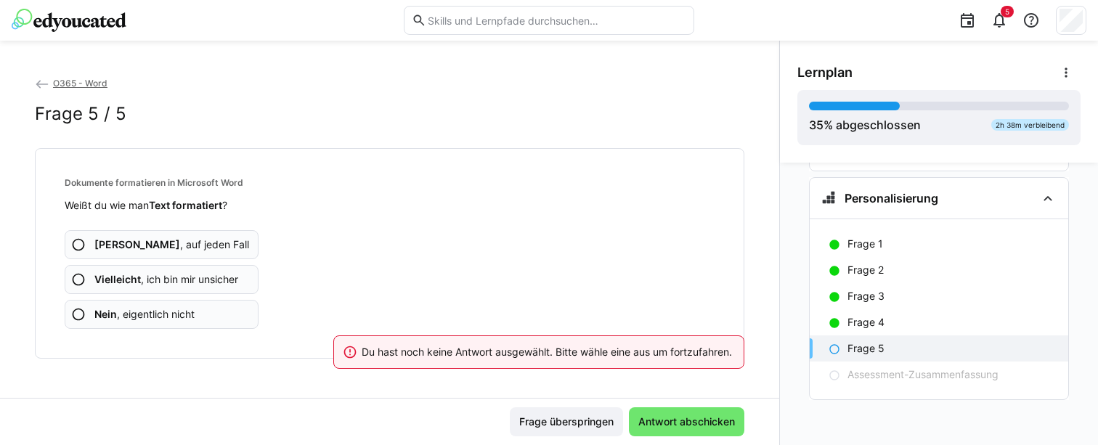
click at [160, 307] on span "Nein , eigentlich nicht" at bounding box center [144, 314] width 100 height 15
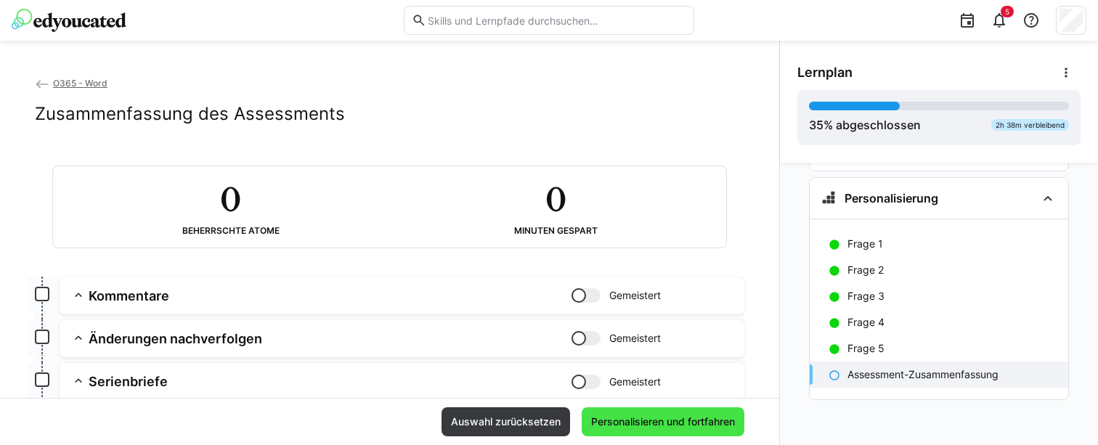
click at [698, 421] on span "Personalisieren und fortfahren" at bounding box center [663, 421] width 148 height 15
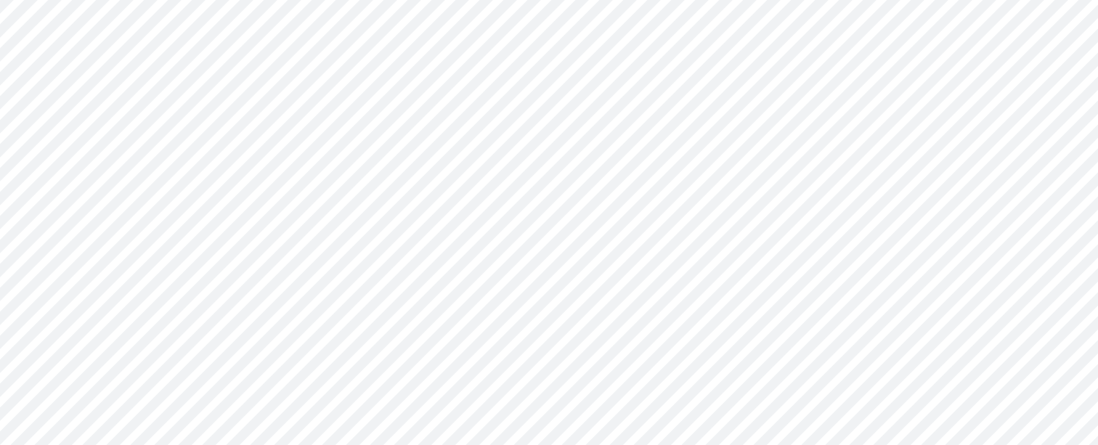
scroll to position [25, 0]
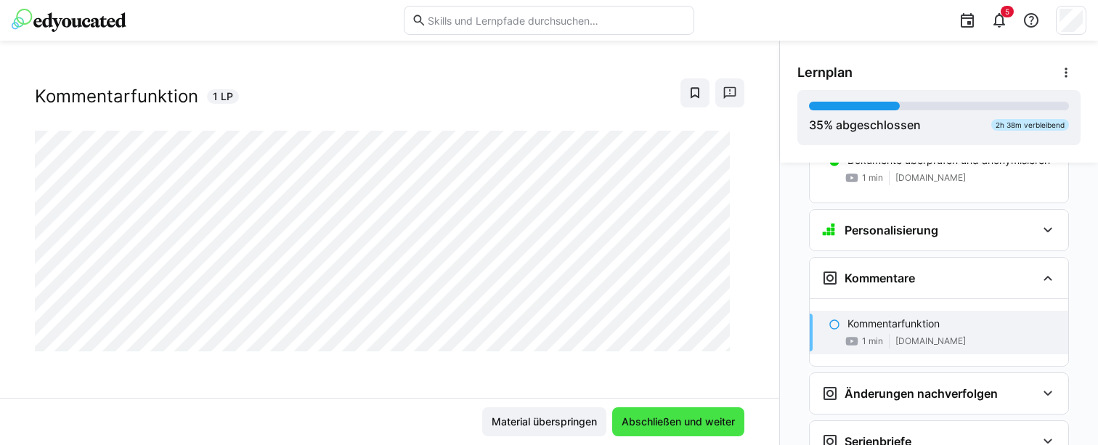
click at [696, 430] on span "Abschließen und weiter" at bounding box center [678, 421] width 132 height 29
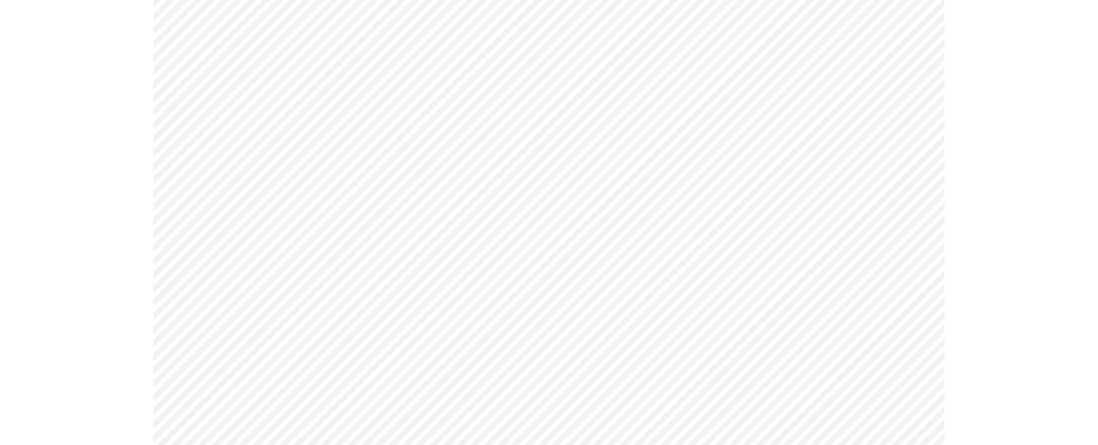
scroll to position [1327, 0]
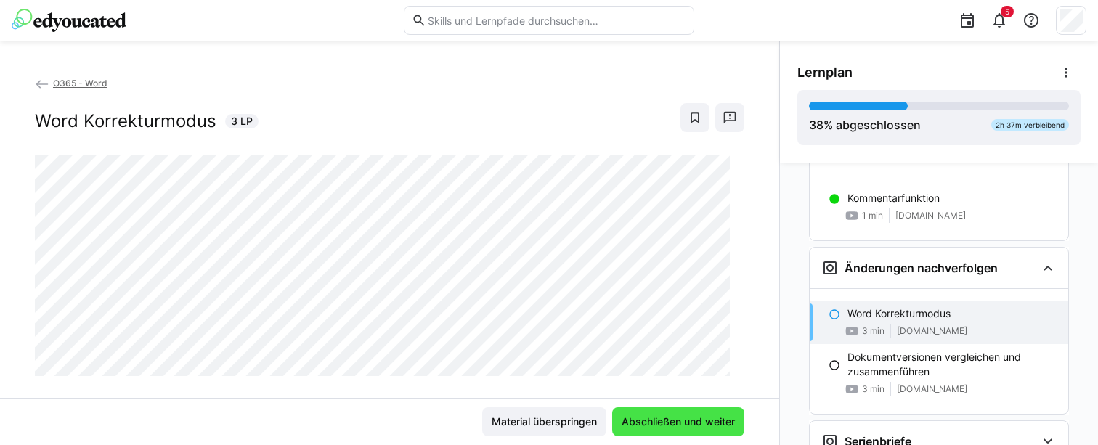
click at [672, 428] on span "Abschließen und weiter" at bounding box center [678, 421] width 118 height 15
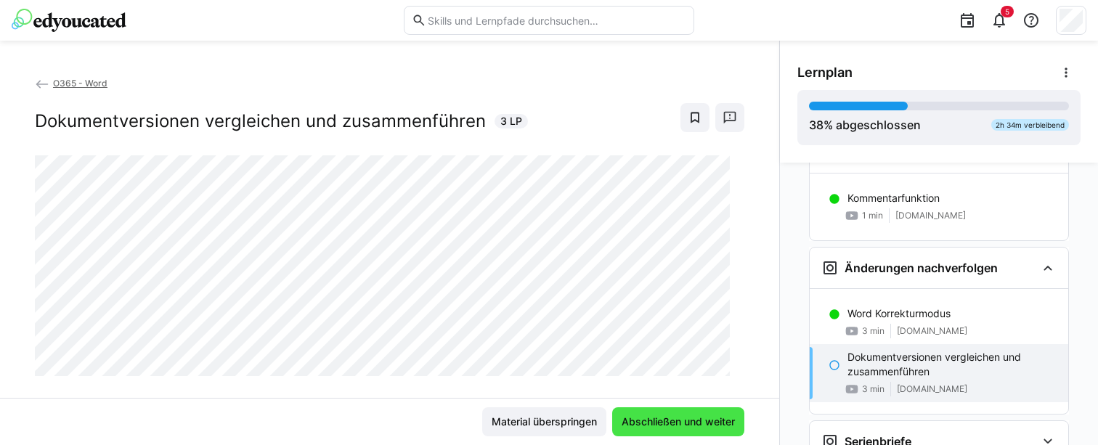
click at [735, 417] on span "Abschließen und weiter" at bounding box center [678, 421] width 132 height 29
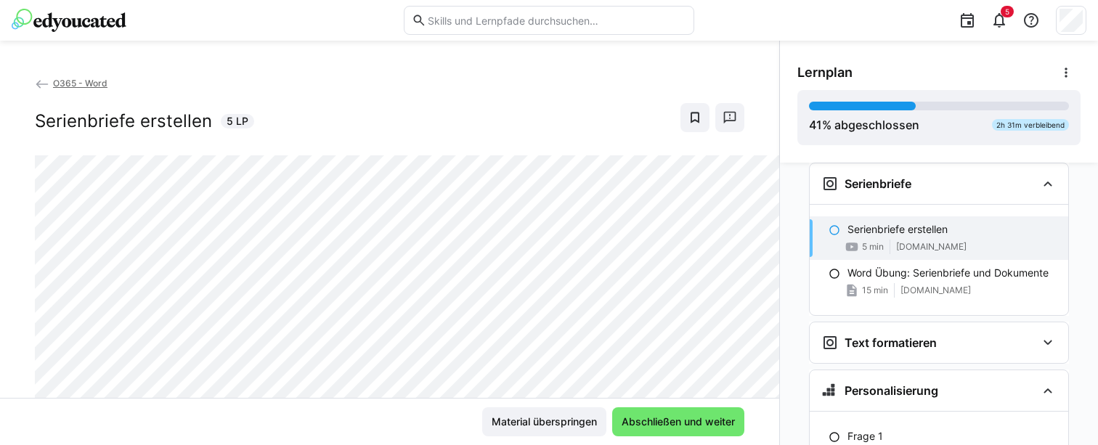
scroll to position [1438, 0]
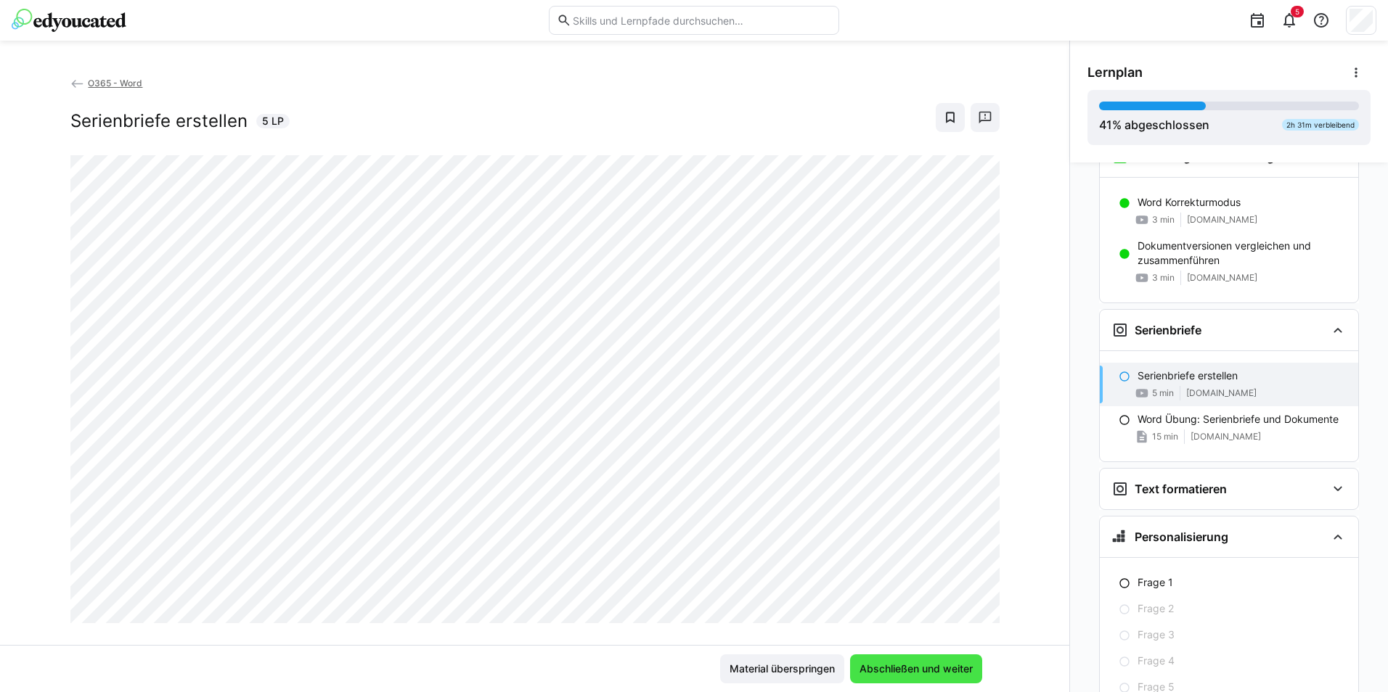
click at [906, 677] on span "Abschließen und weiter" at bounding box center [916, 669] width 132 height 29
